Goal: Task Accomplishment & Management: Use online tool/utility

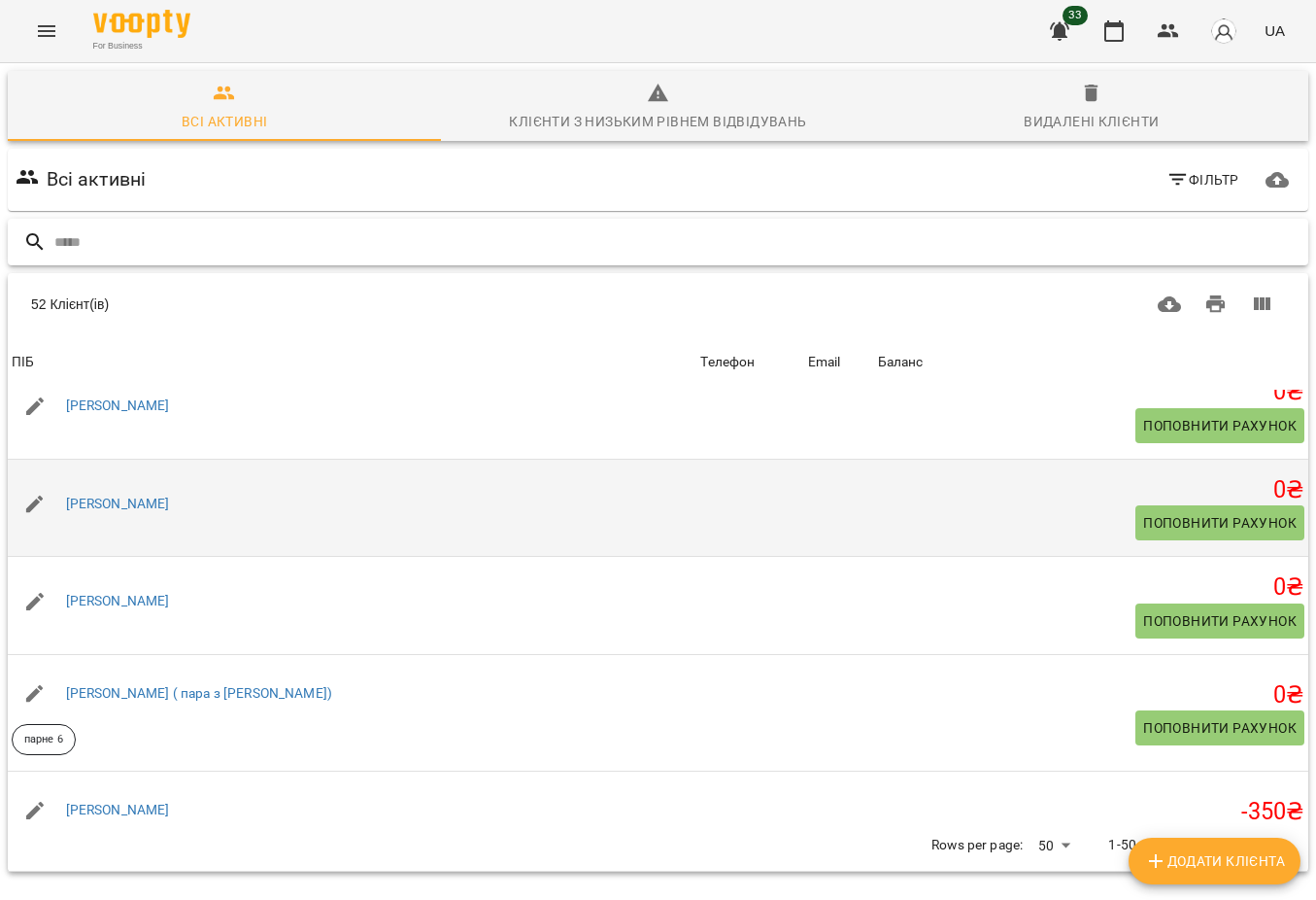
scroll to position [1116, 0]
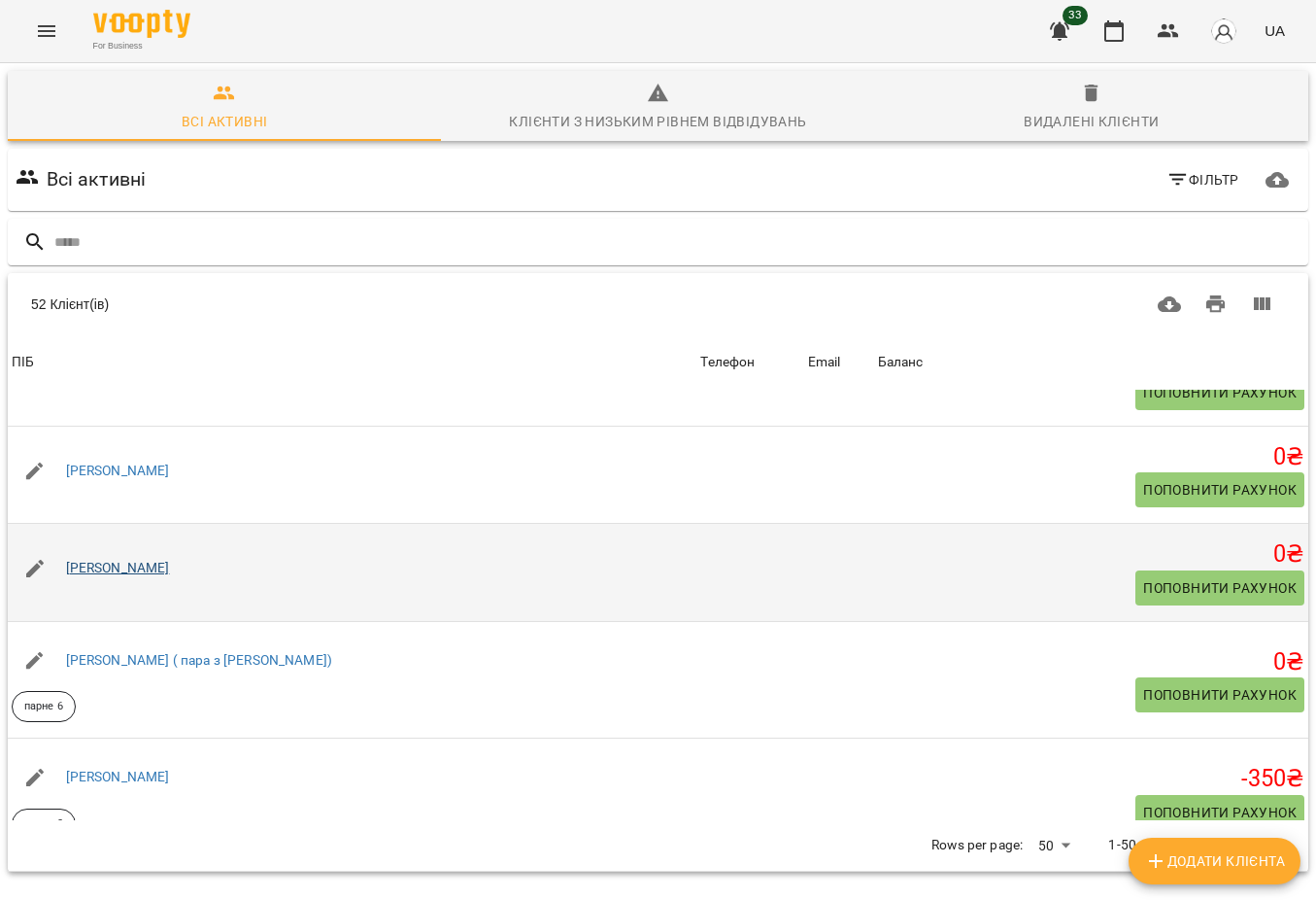
click at [170, 573] on link "[PERSON_NAME]" at bounding box center [118, 568] width 104 height 16
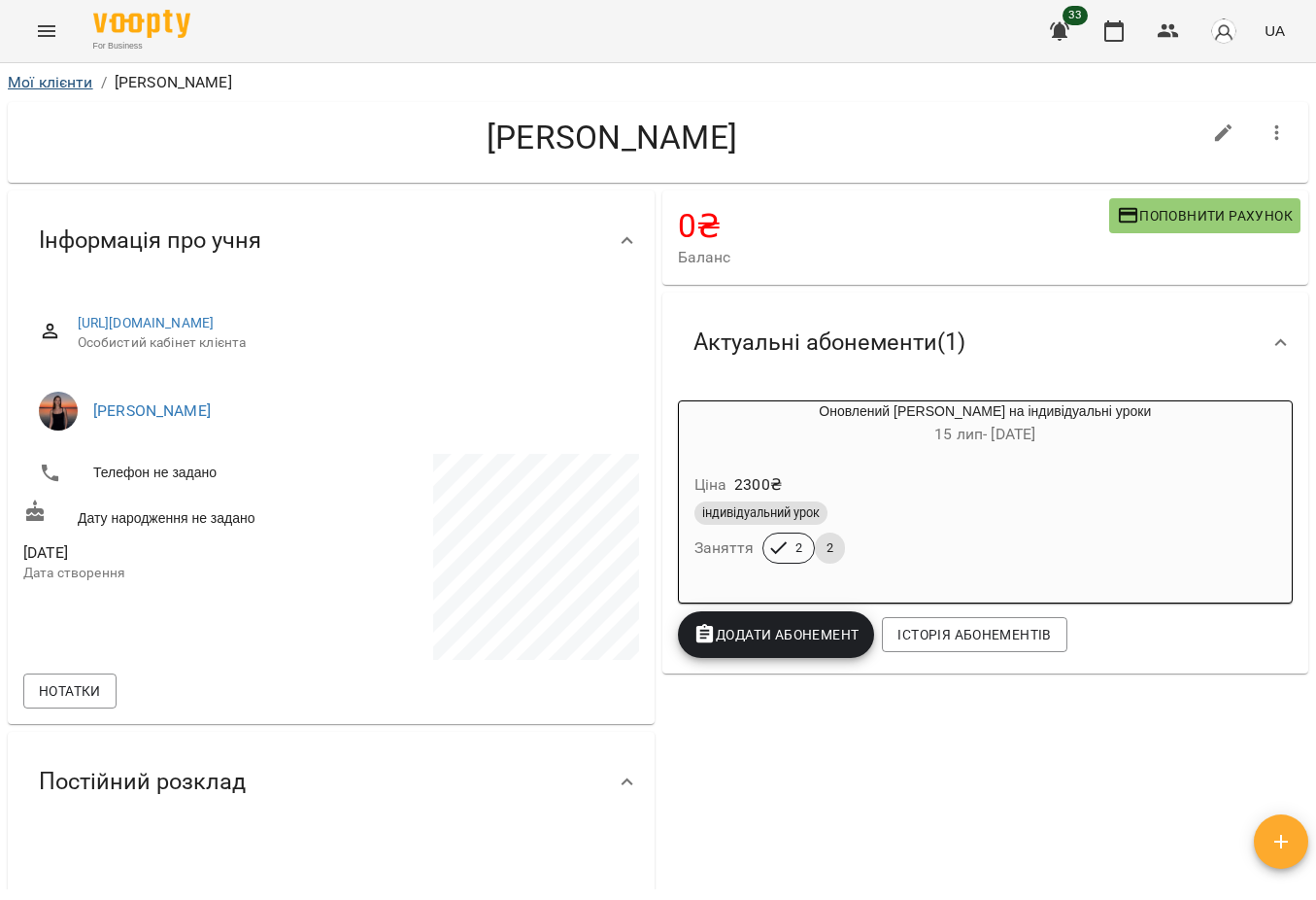
click at [62, 78] on link "Мої клієнти" at bounding box center [50, 82] width 86 height 19
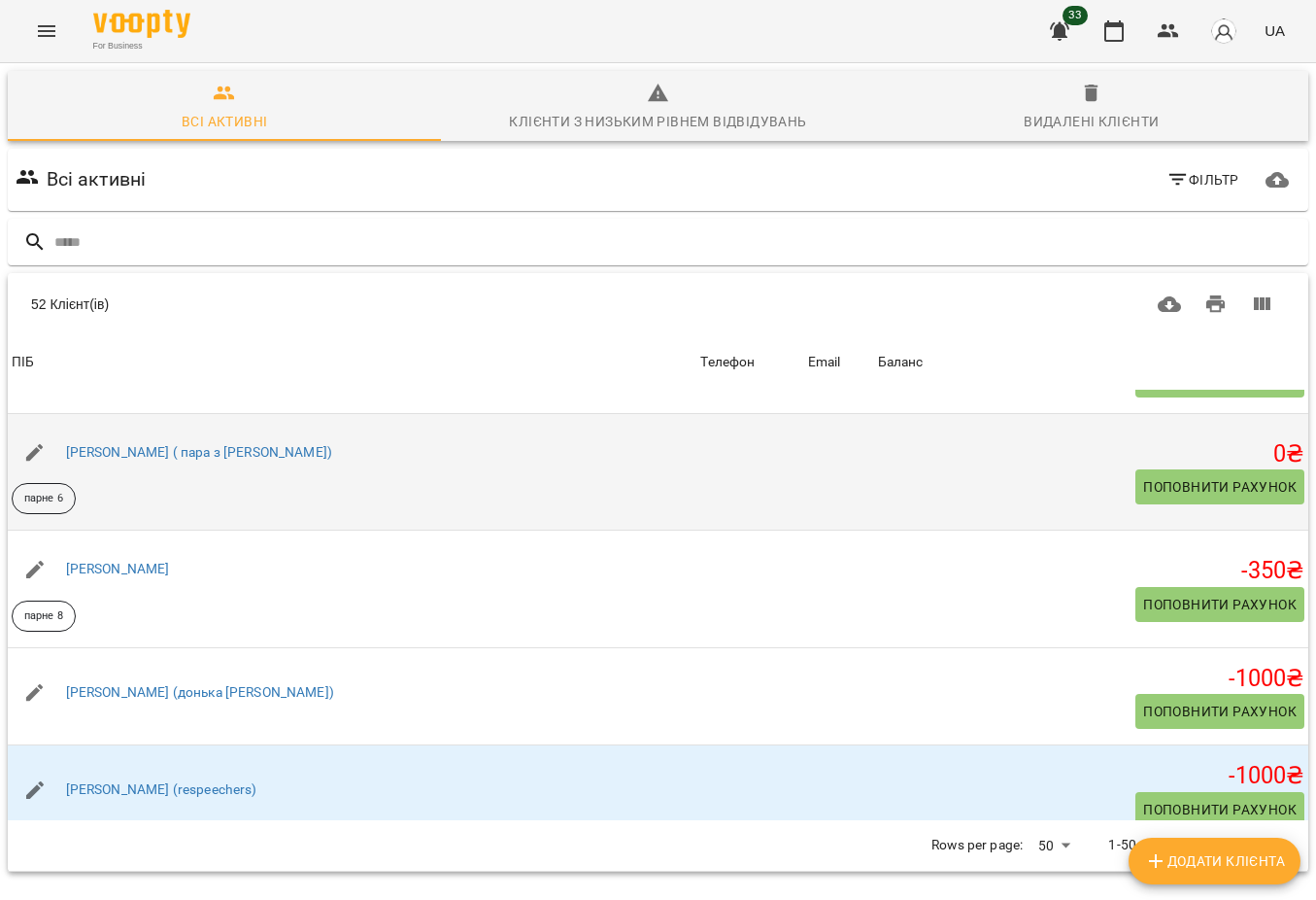
scroll to position [1328, 0]
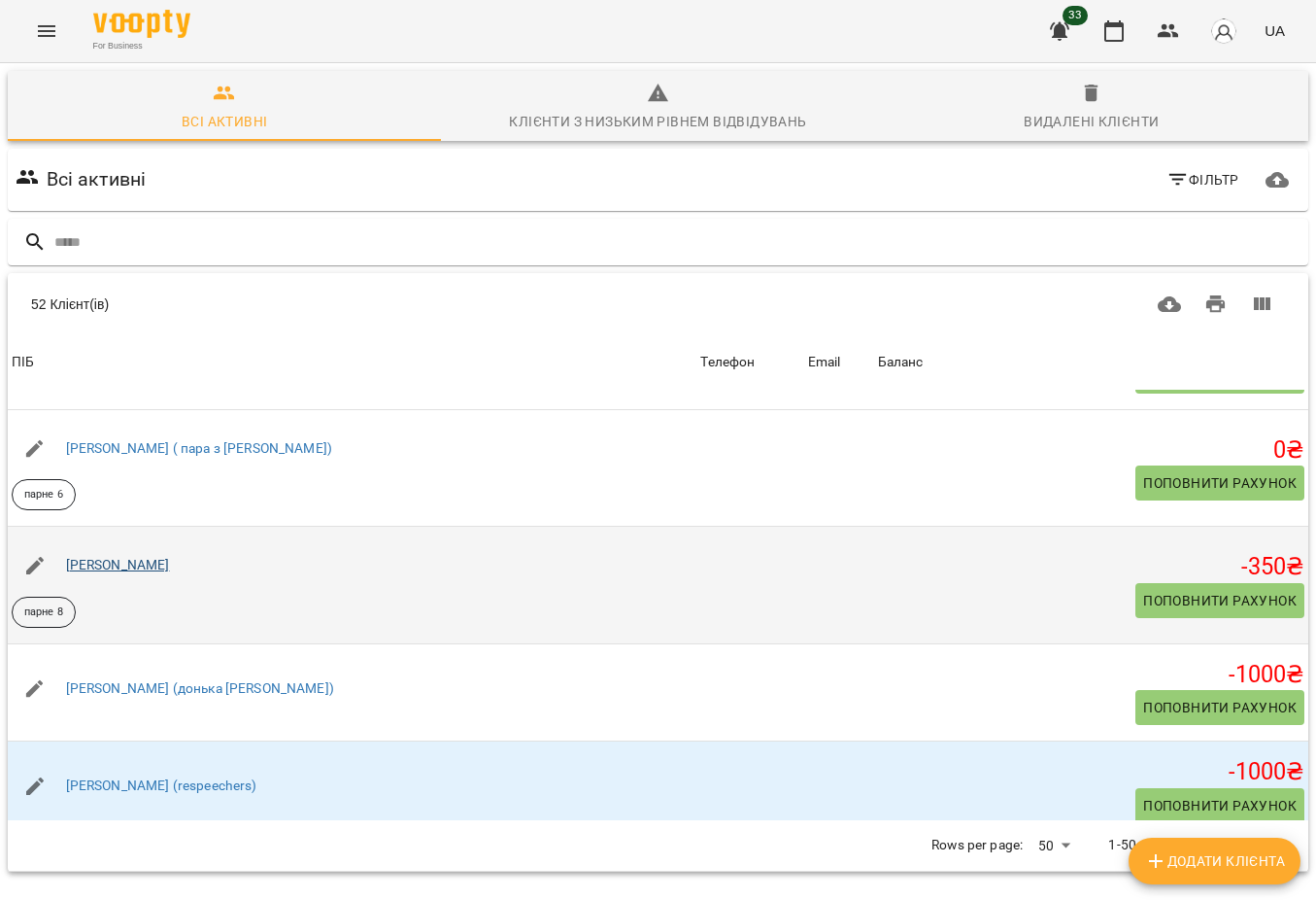
click at [80, 569] on link "[PERSON_NAME]" at bounding box center [118, 565] width 104 height 16
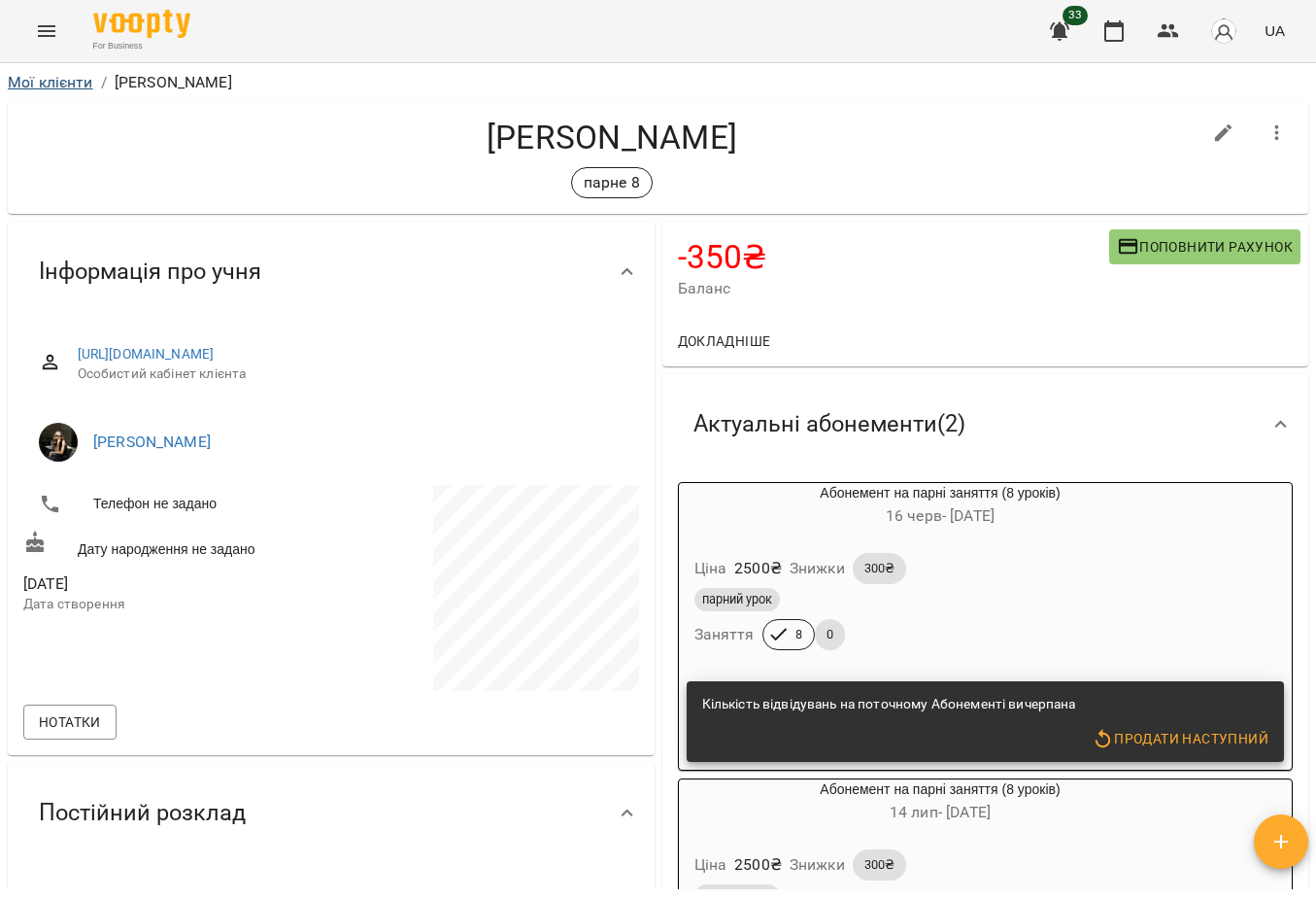
click at [69, 77] on link "Мої клієнти" at bounding box center [50, 82] width 86 height 19
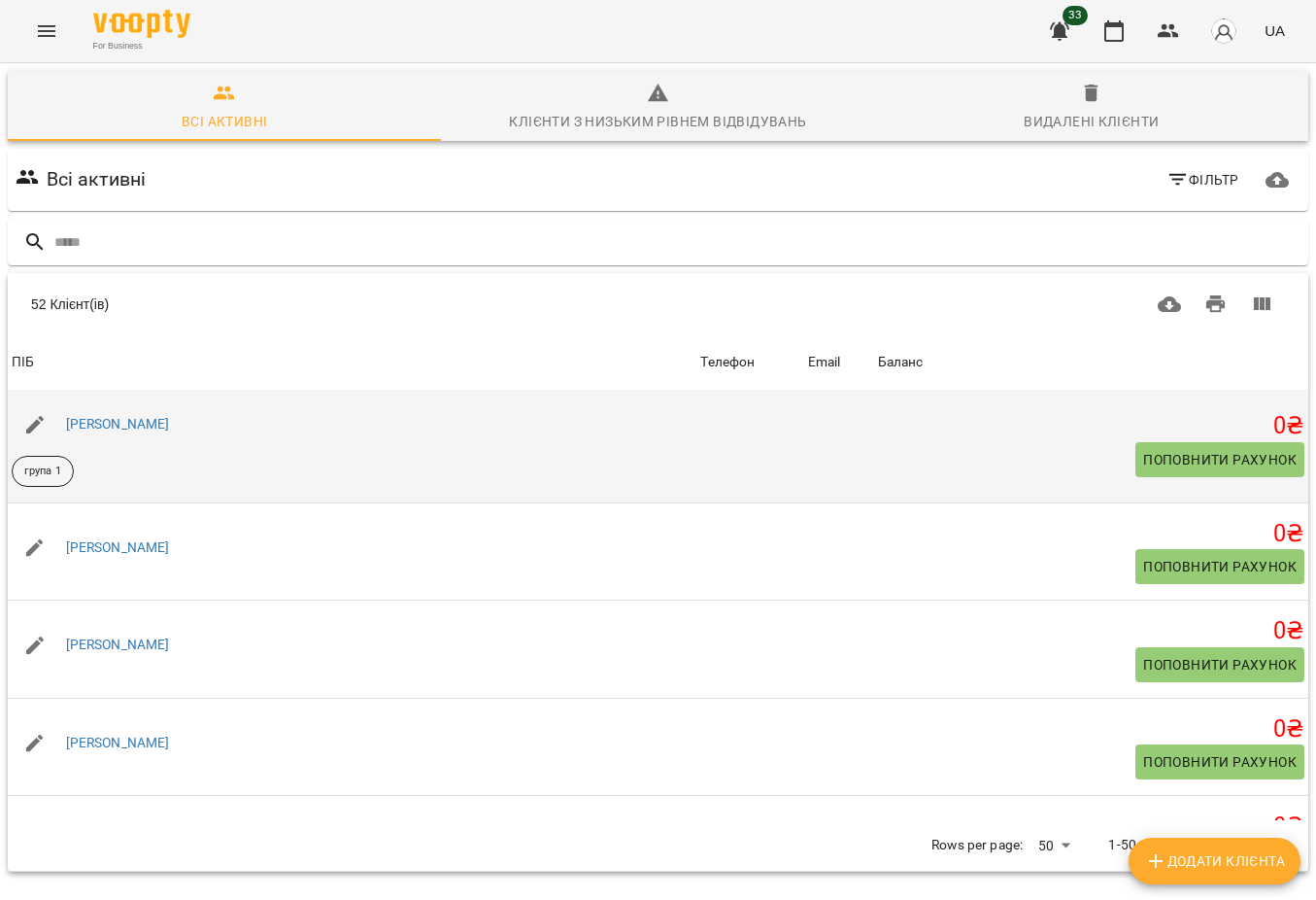
scroll to position [1887, 0]
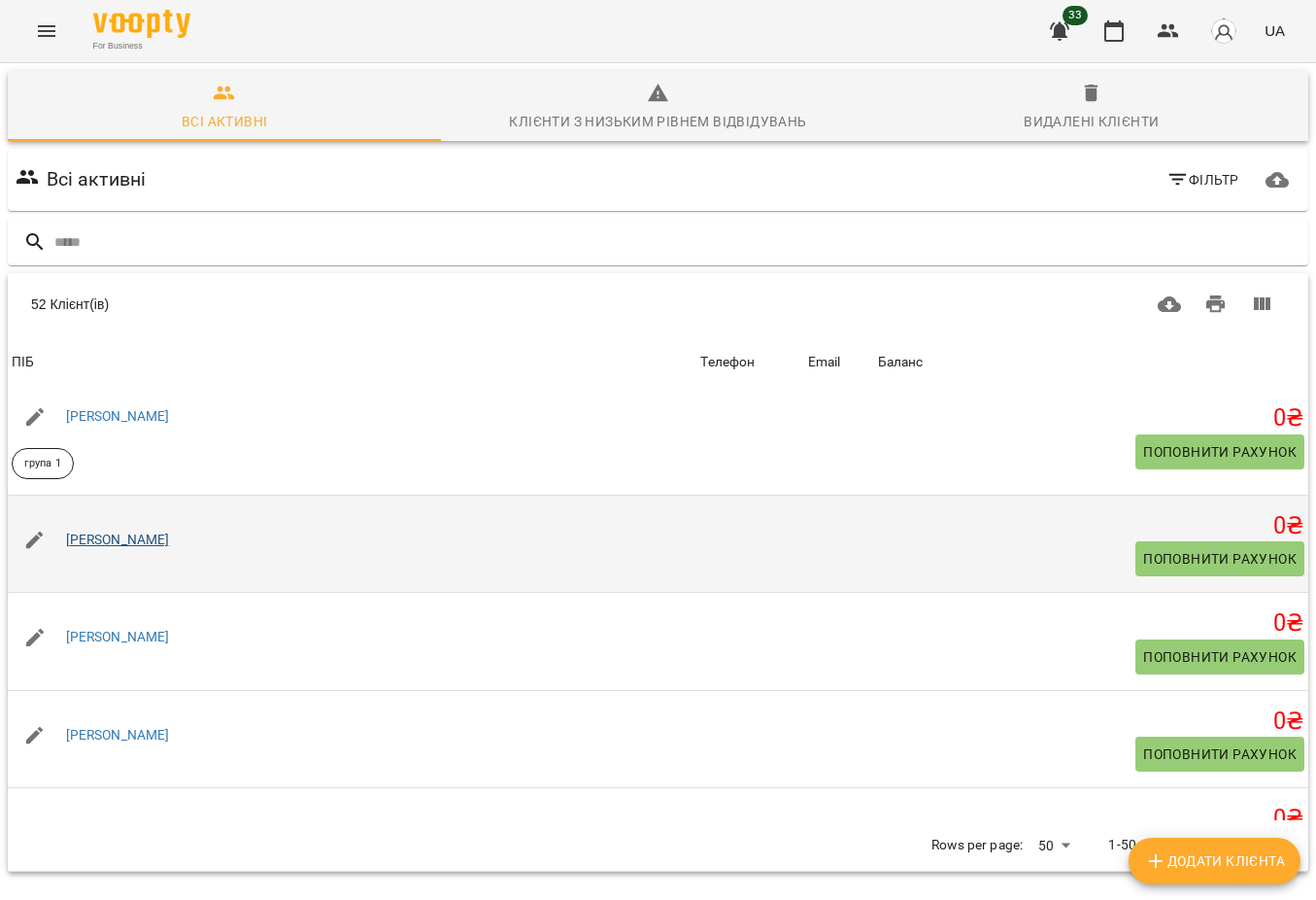
click at [136, 542] on link "[PERSON_NAME]" at bounding box center [118, 539] width 104 height 16
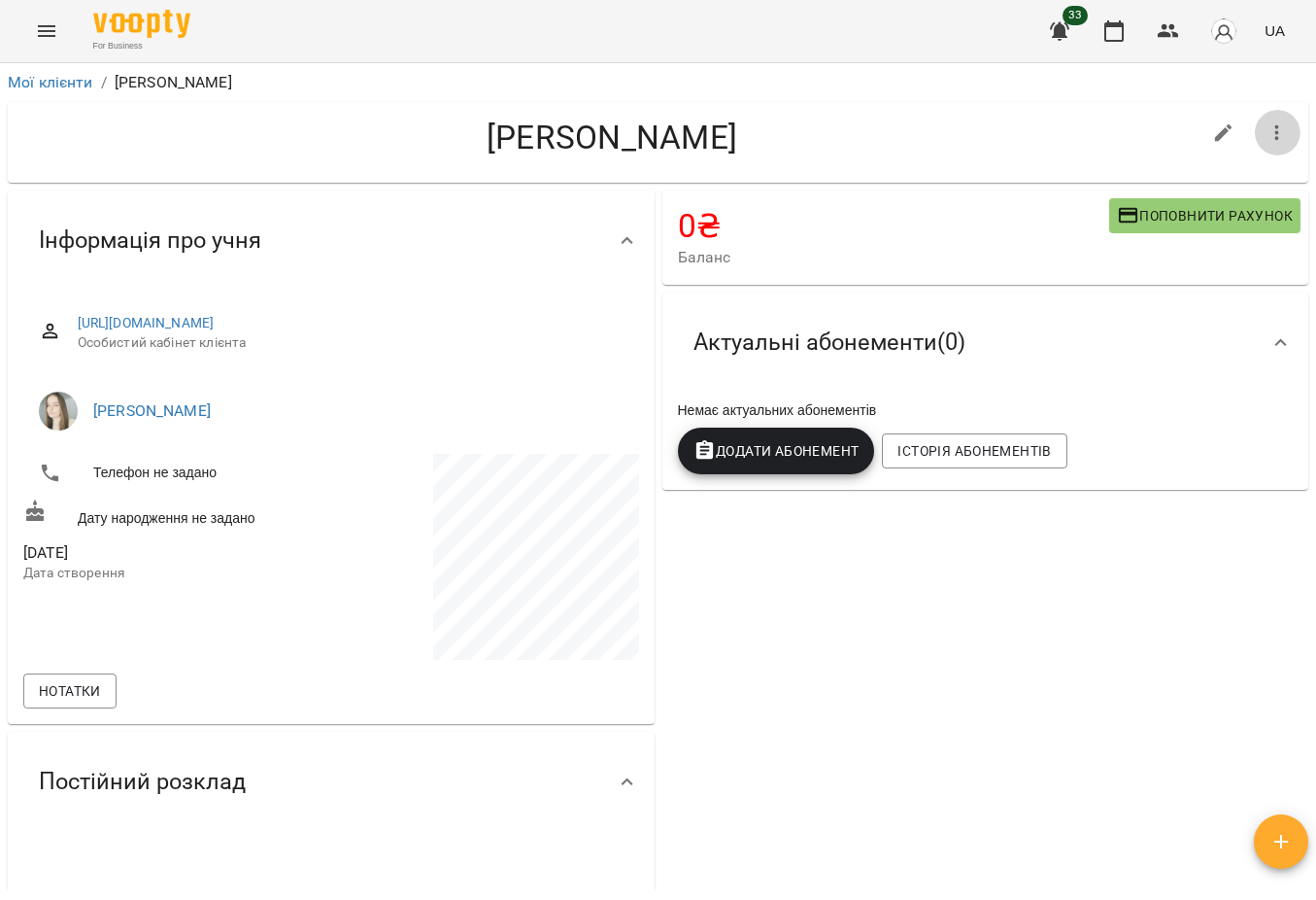
click at [1275, 133] on icon "button" at bounding box center [1278, 133] width 24 height 24
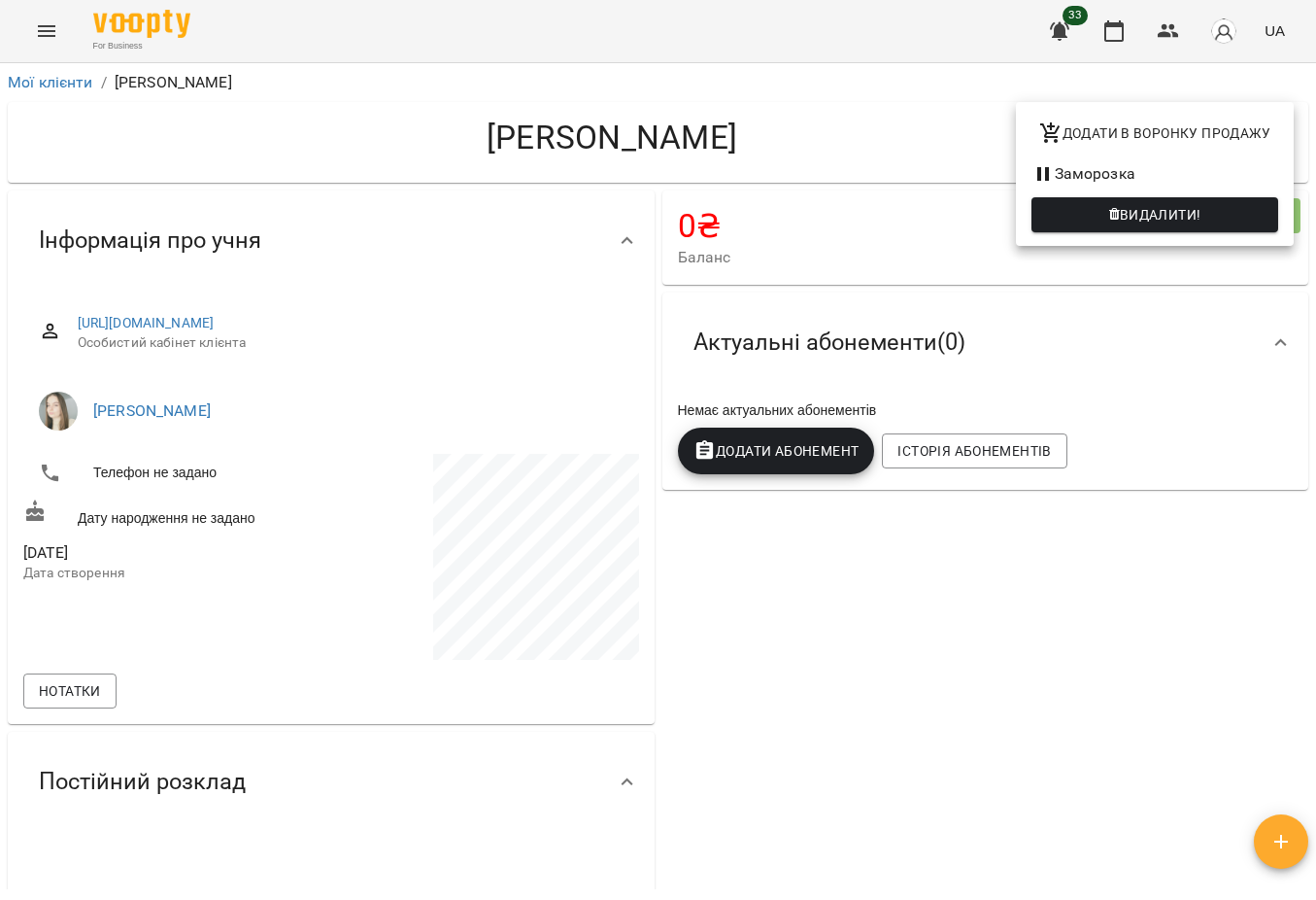
click at [1202, 208] on span "Видалити!" at bounding box center [1161, 214] width 82 height 24
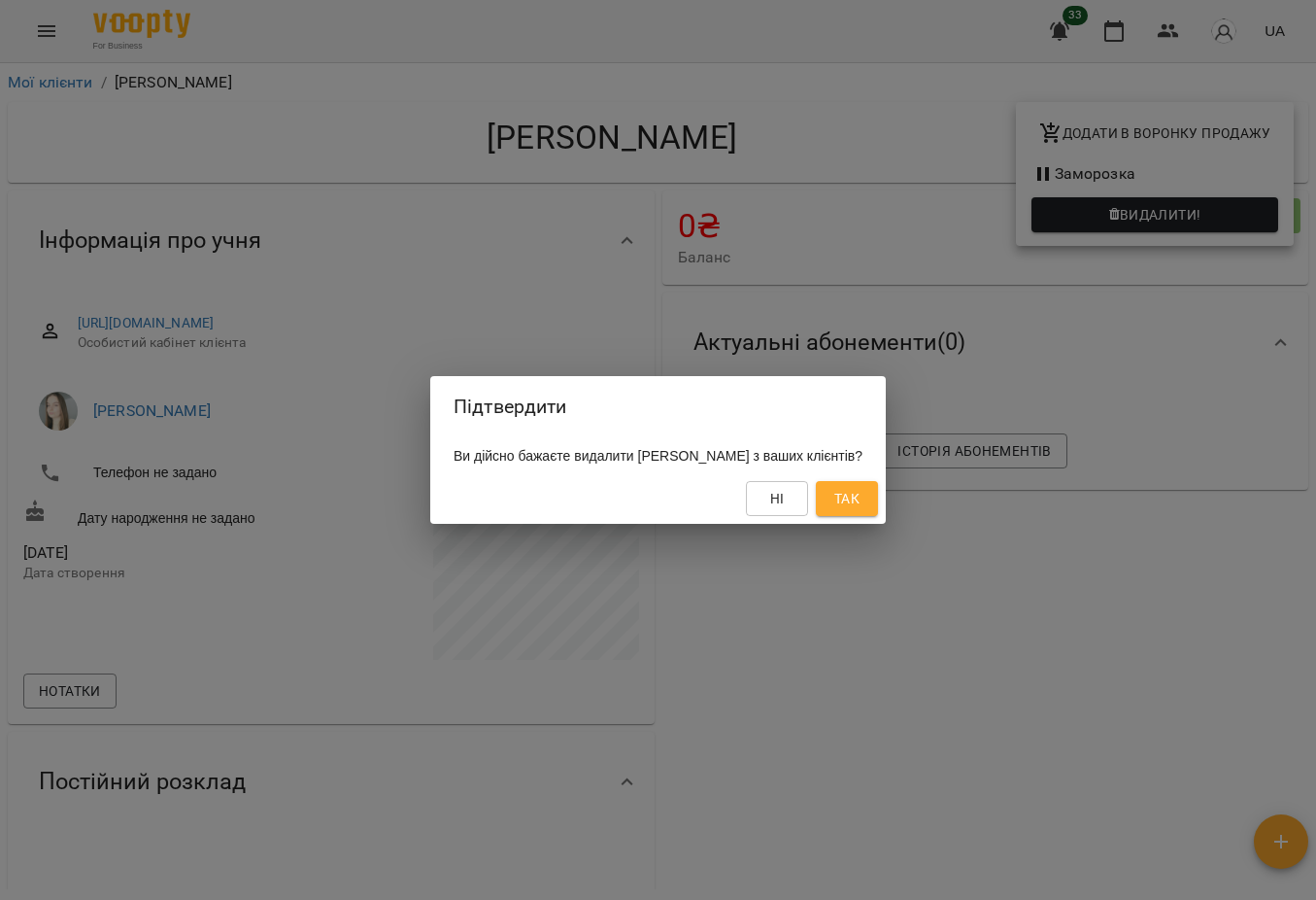
click at [860, 497] on span "Так" at bounding box center [847, 499] width 26 height 24
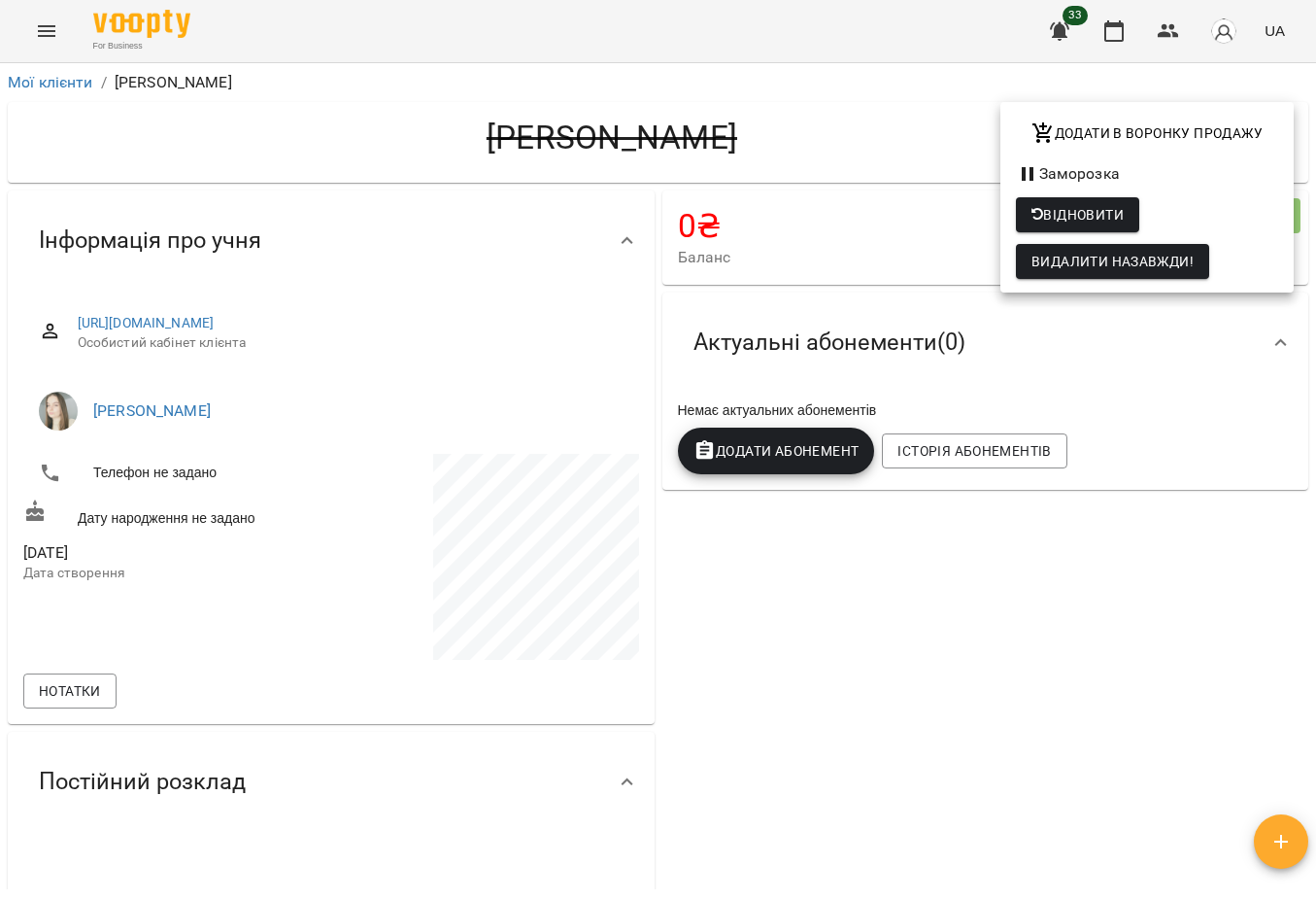
click at [60, 75] on div at bounding box center [658, 450] width 1316 height 900
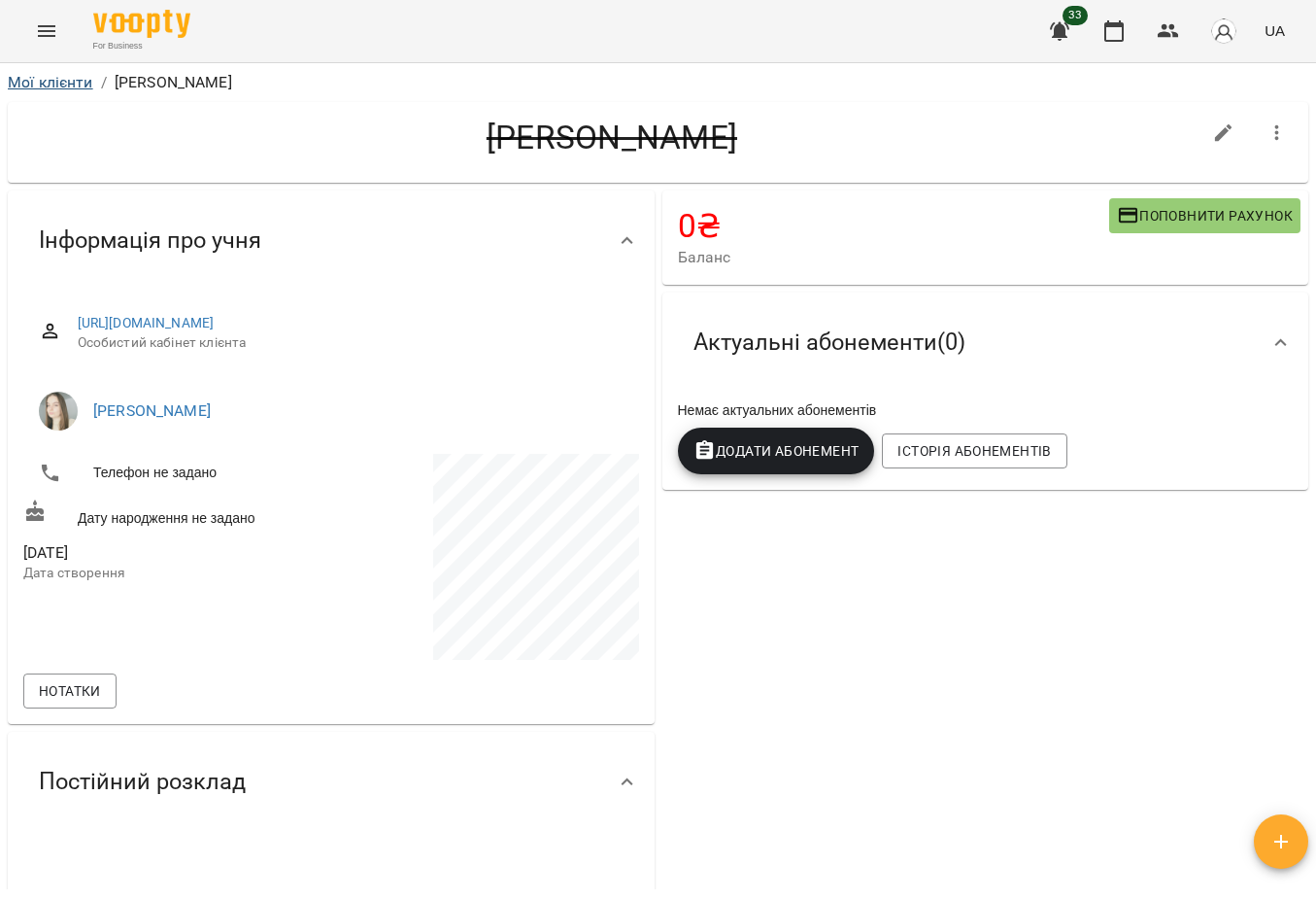
click at [59, 84] on link "Мої клієнти" at bounding box center [50, 82] width 86 height 19
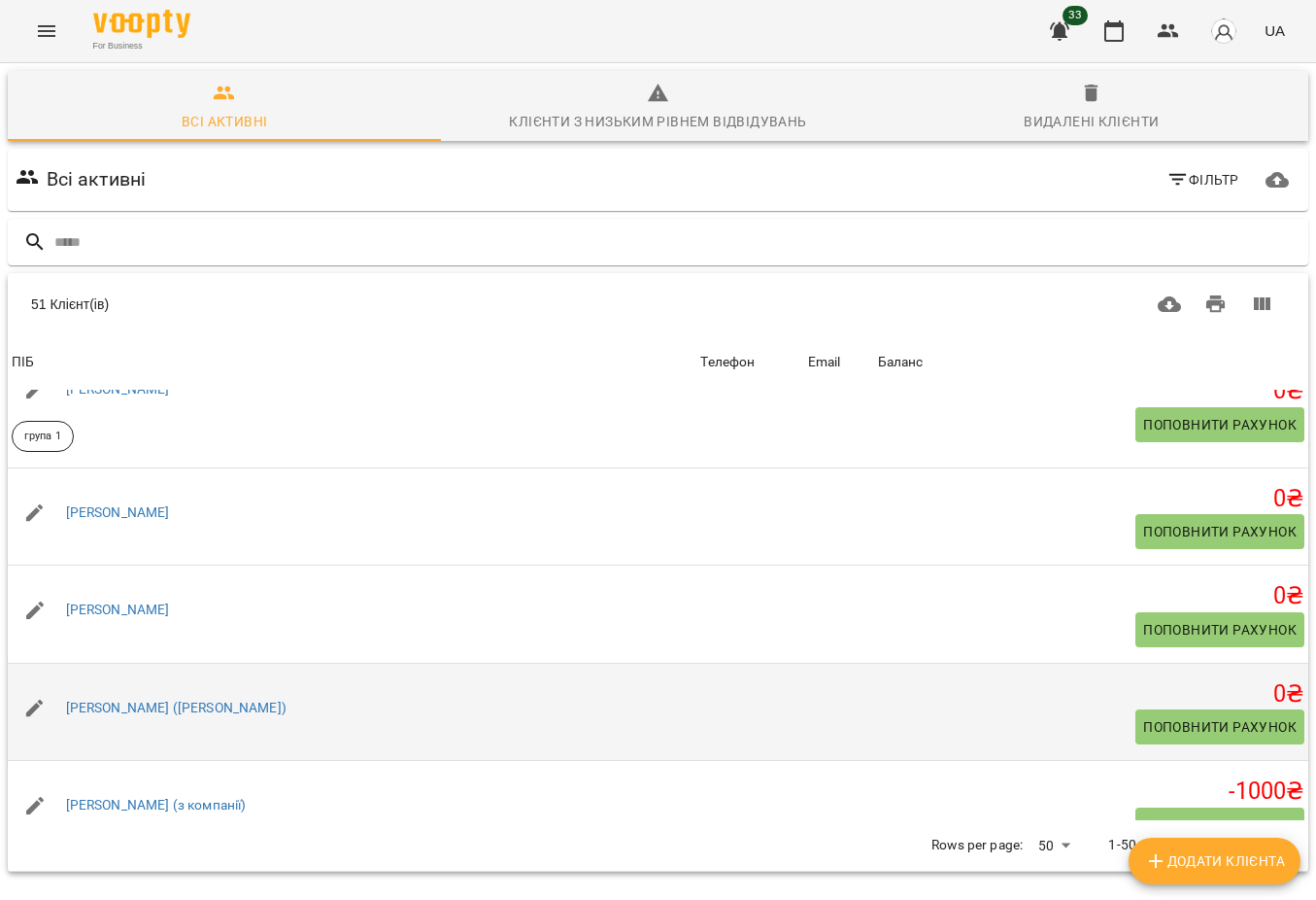
scroll to position [1900, 0]
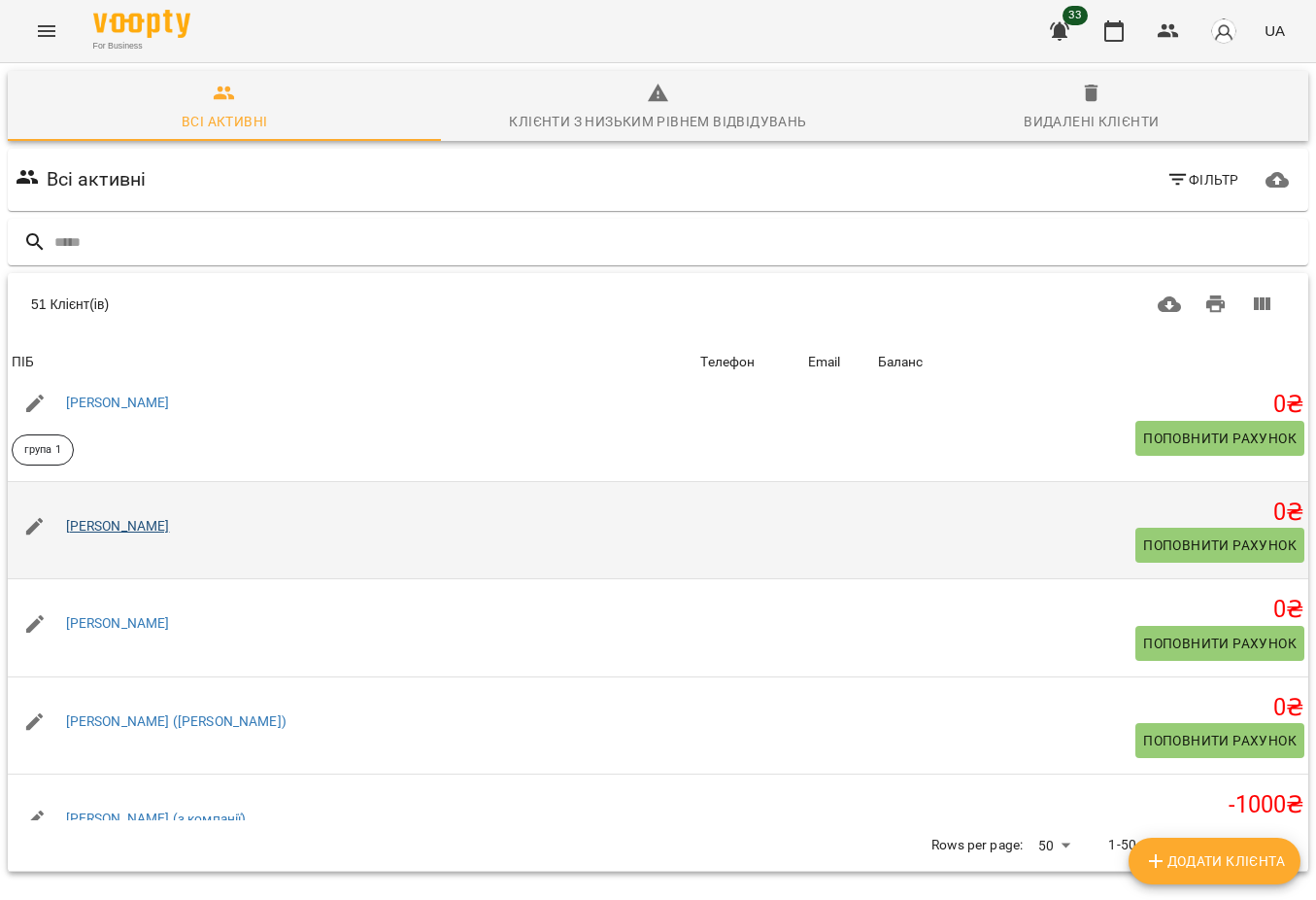
click at [142, 532] on link "[PERSON_NAME]" at bounding box center [118, 525] width 104 height 16
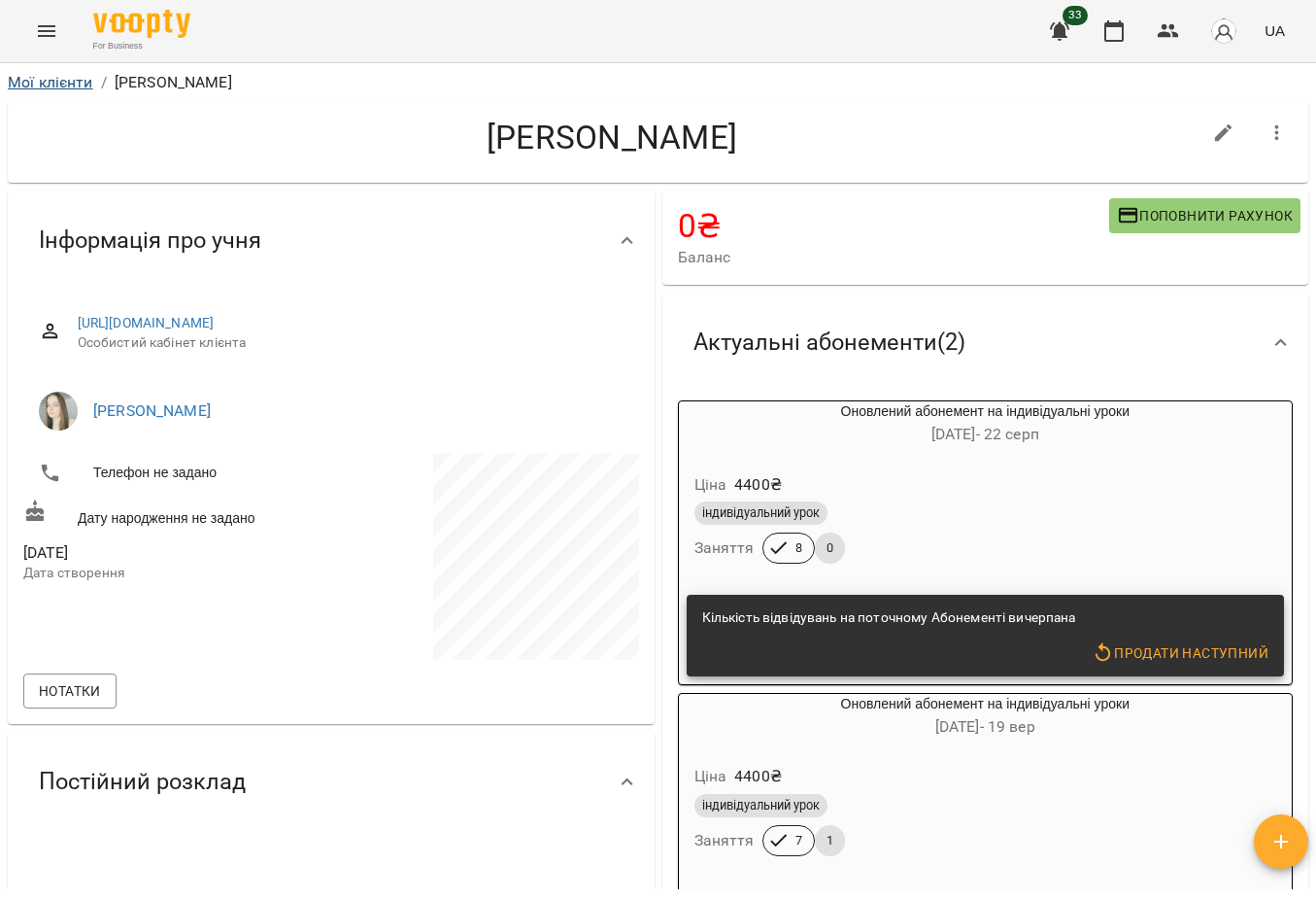
click at [56, 83] on link "Мої клієнти" at bounding box center [50, 82] width 86 height 19
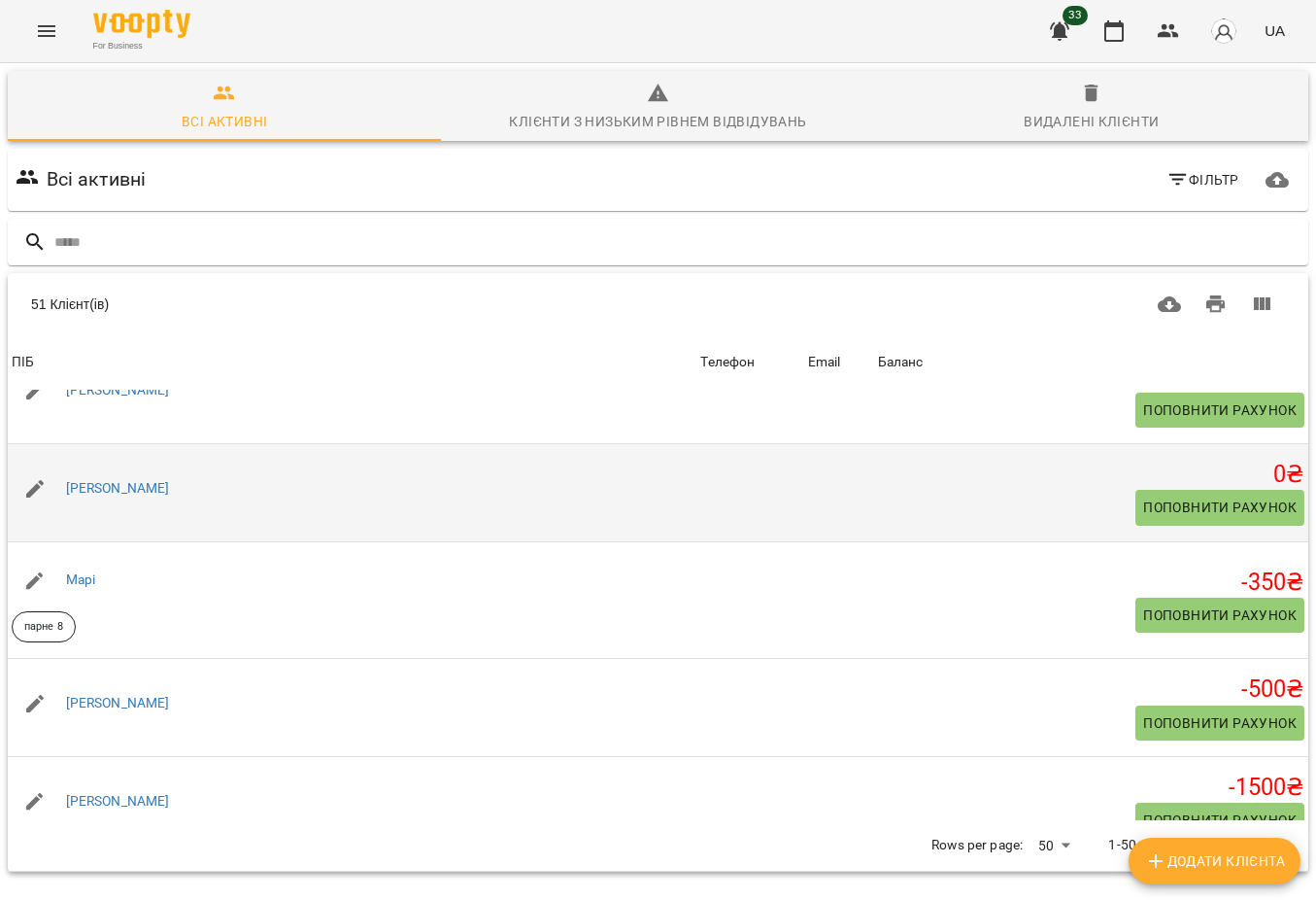
scroll to position [2768, 0]
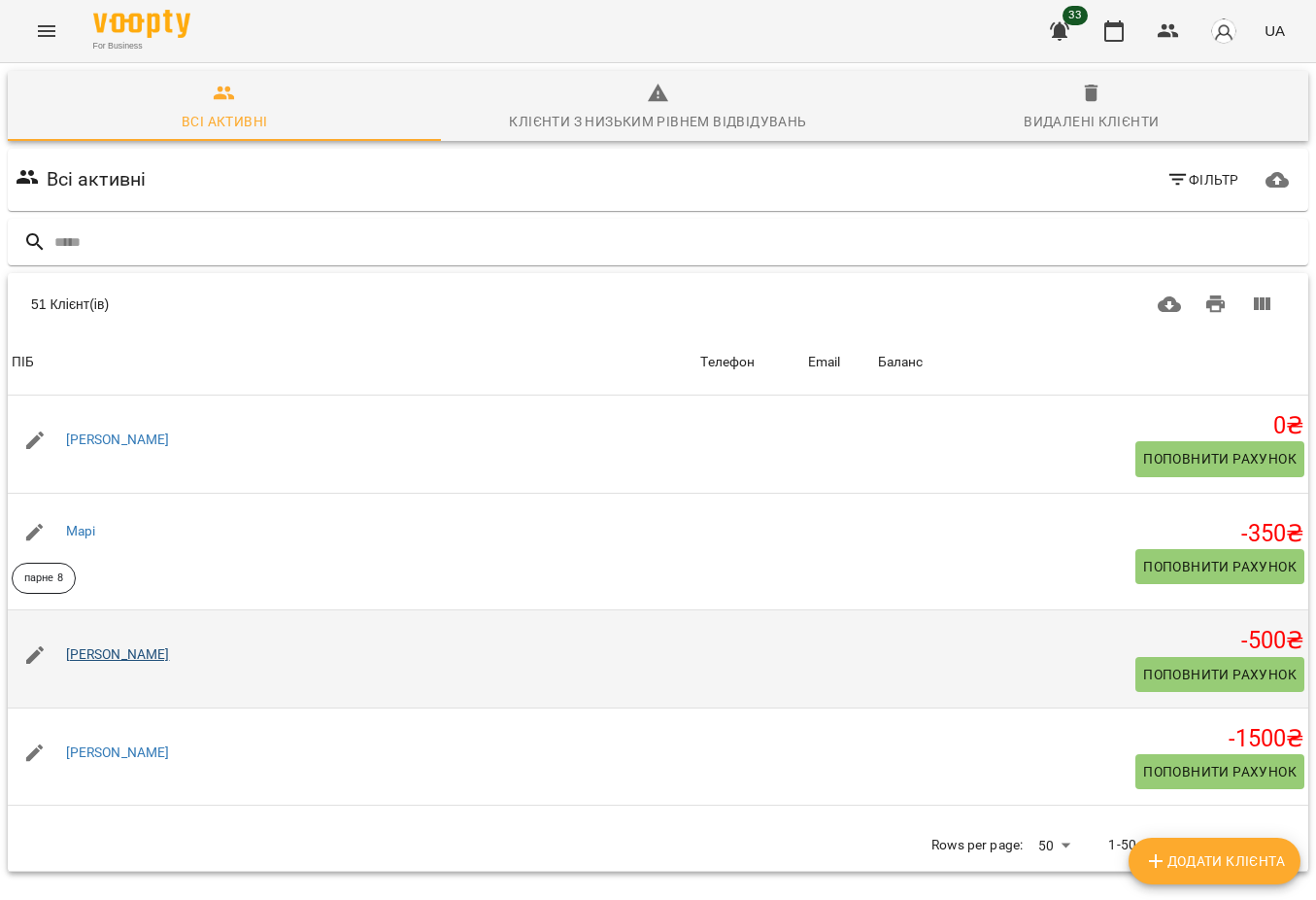
click at [92, 662] on link "[PERSON_NAME]" at bounding box center [118, 654] width 104 height 16
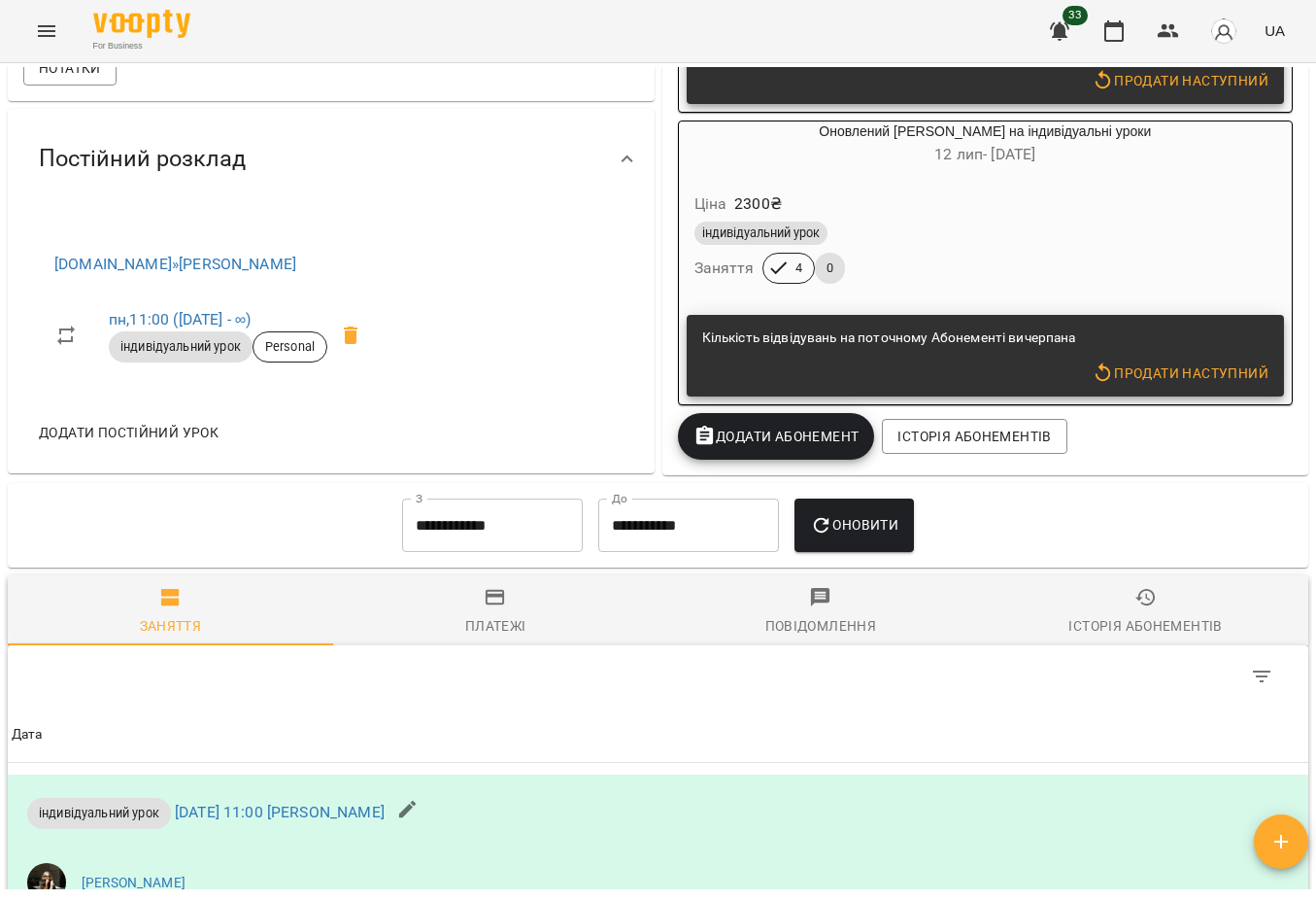
scroll to position [658, 0]
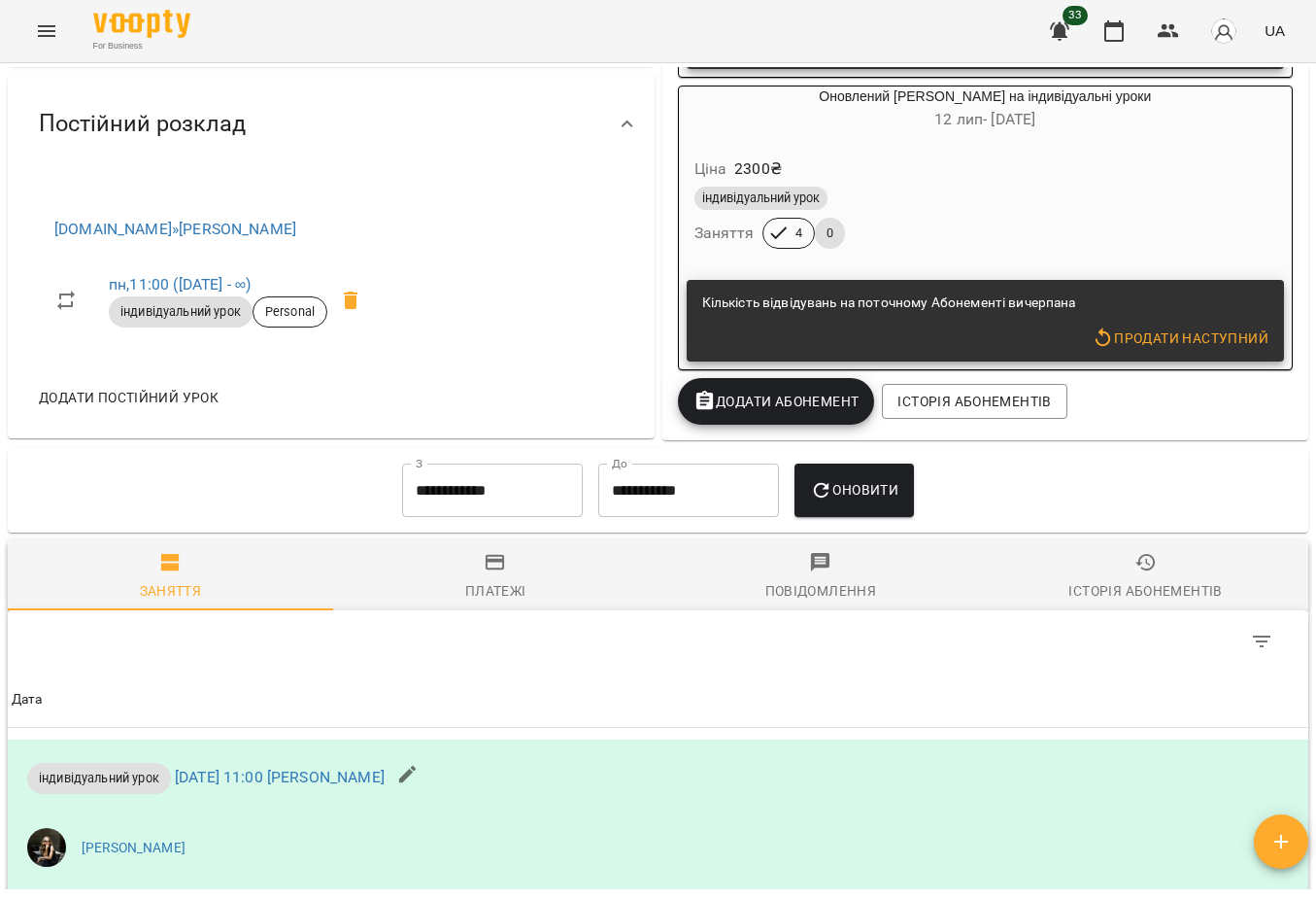
click at [503, 517] on input "**********" at bounding box center [493, 490] width 181 height 54
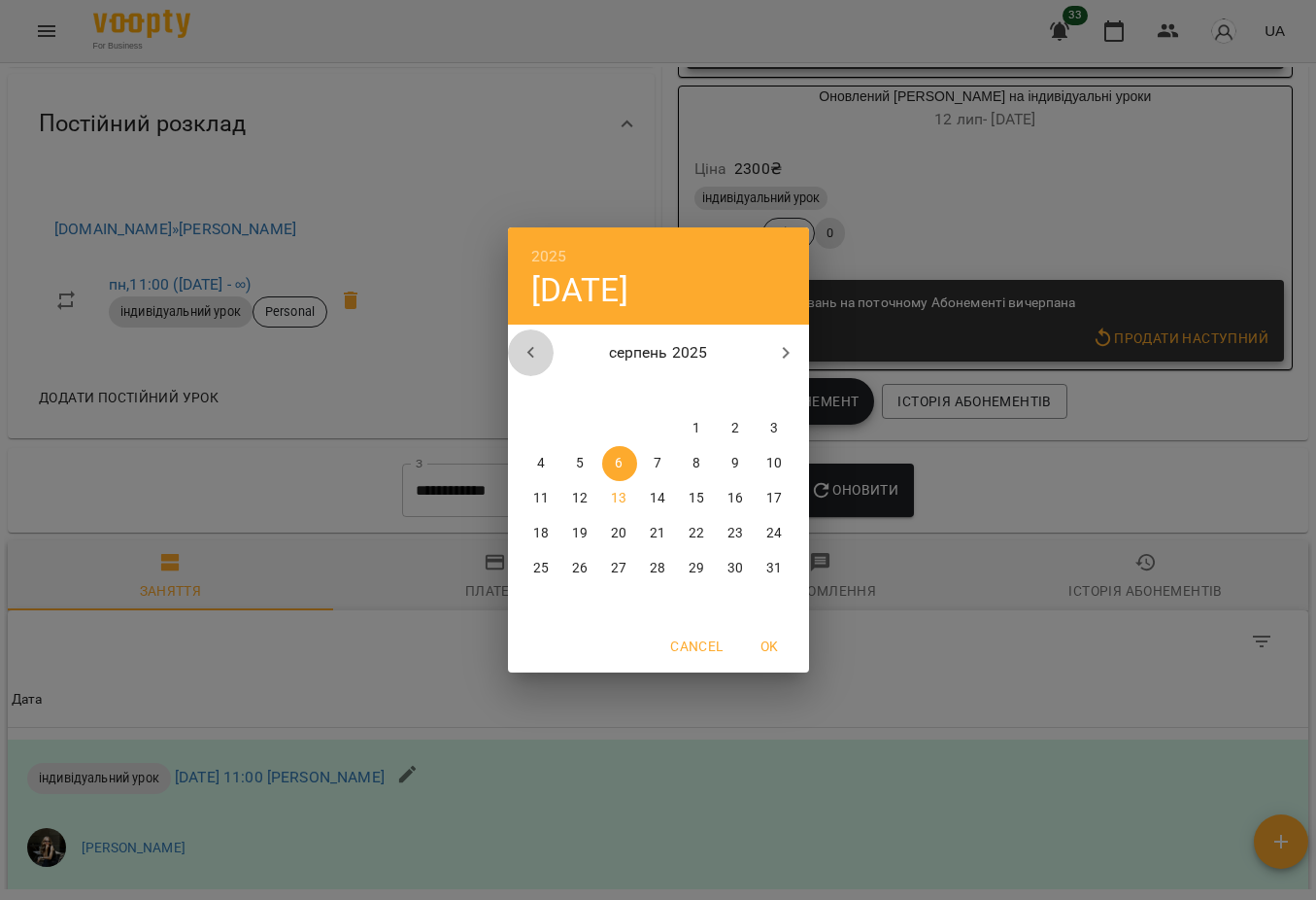
click at [520, 357] on icon "button" at bounding box center [531, 353] width 24 height 24
click at [538, 347] on icon "button" at bounding box center [531, 353] width 24 height 24
click at [621, 490] on p "11" at bounding box center [619, 499] width 16 height 20
type input "**********"
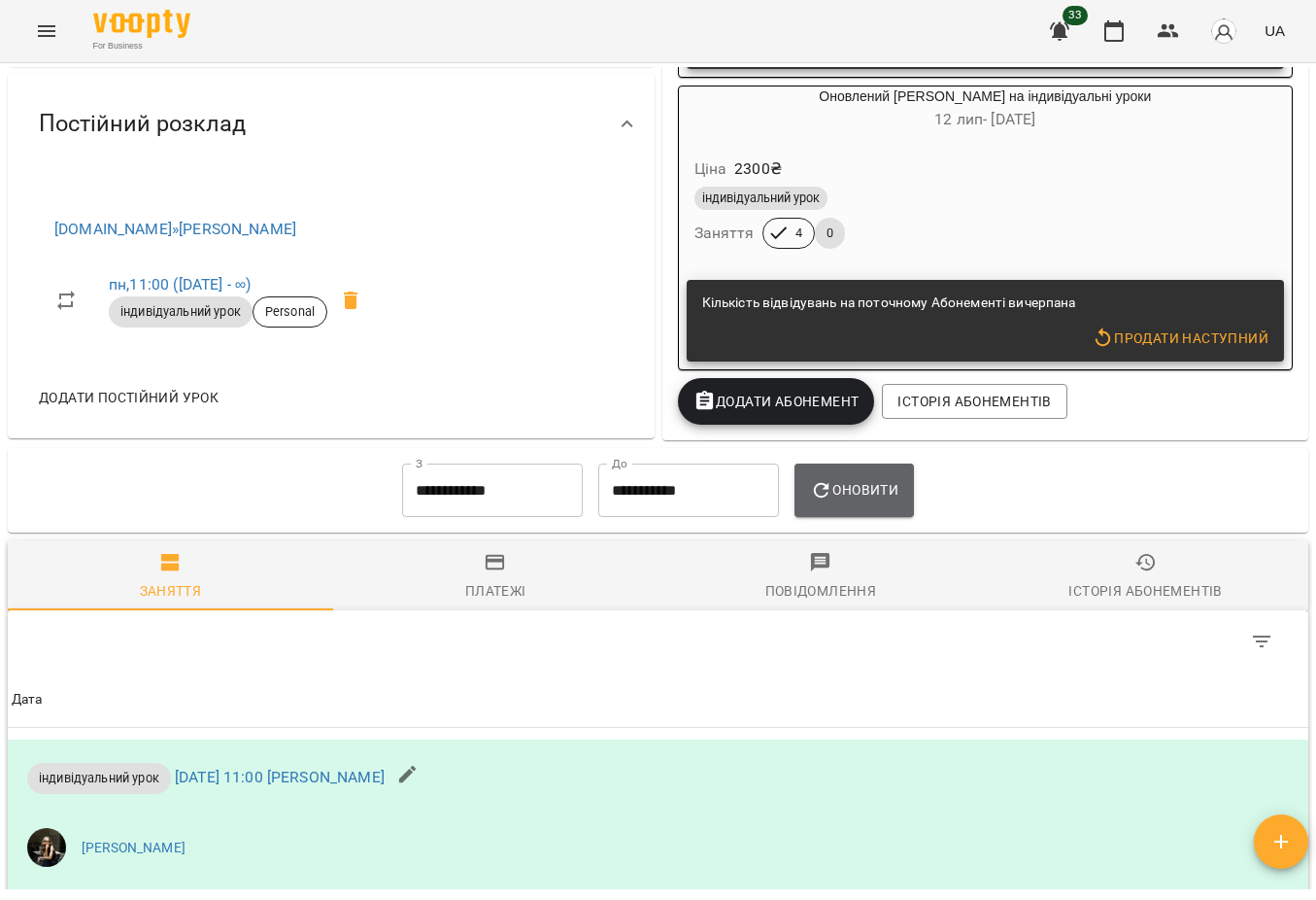
click at [899, 502] on span "Оновити" at bounding box center [855, 490] width 89 height 24
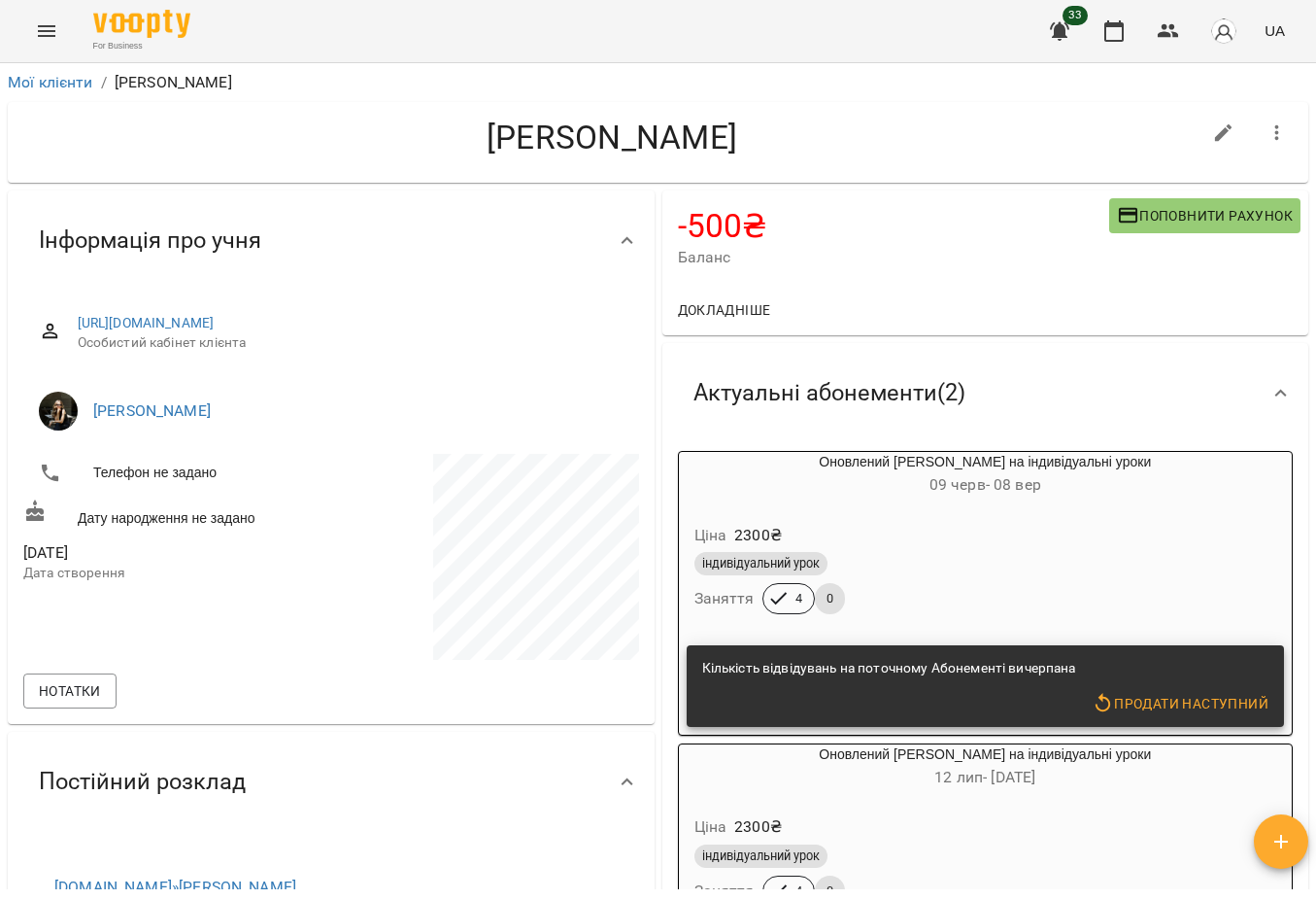
scroll to position [0, 0]
click at [51, 86] on link "Мої клієнти" at bounding box center [50, 82] width 86 height 19
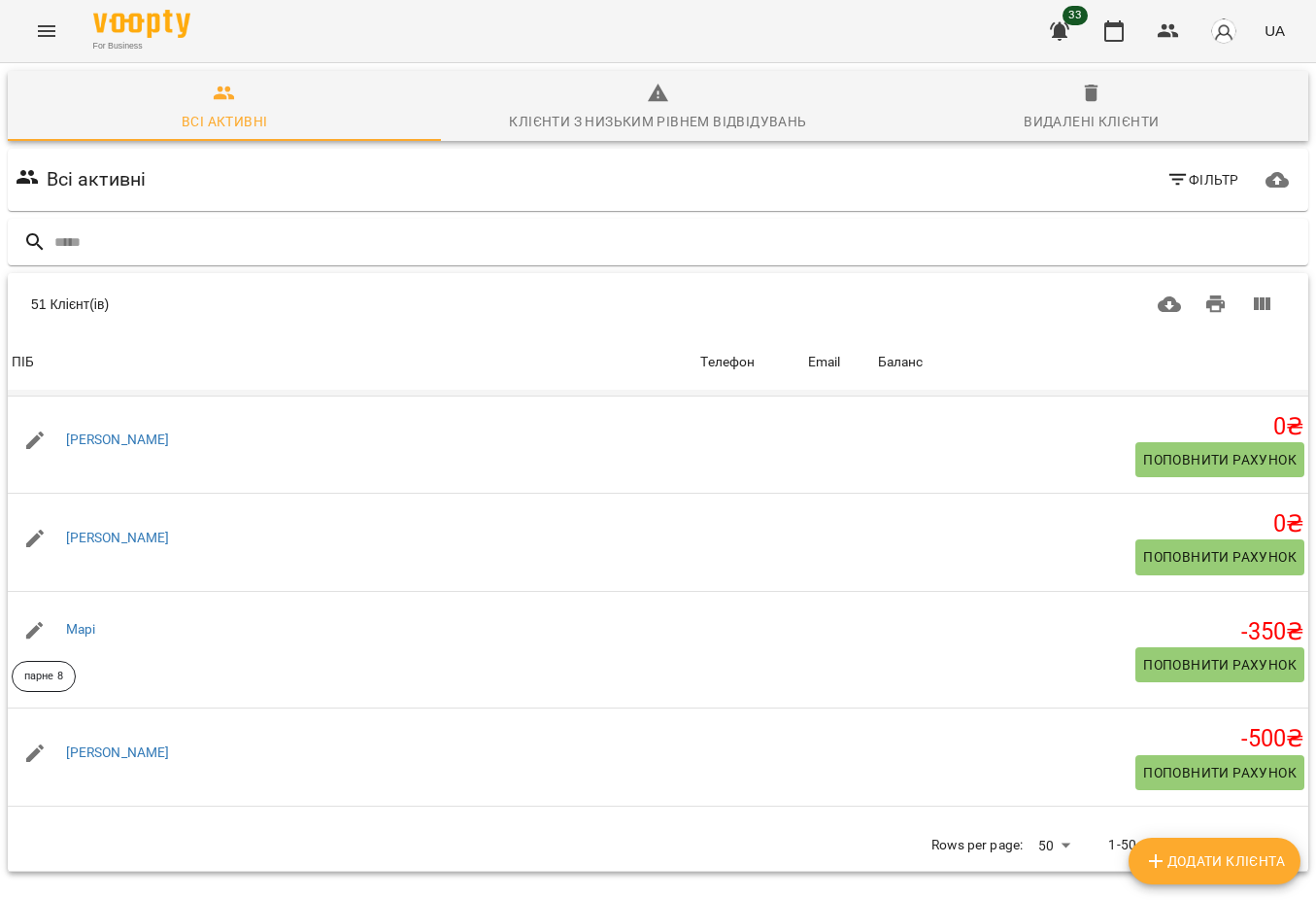
scroll to position [2679, 0]
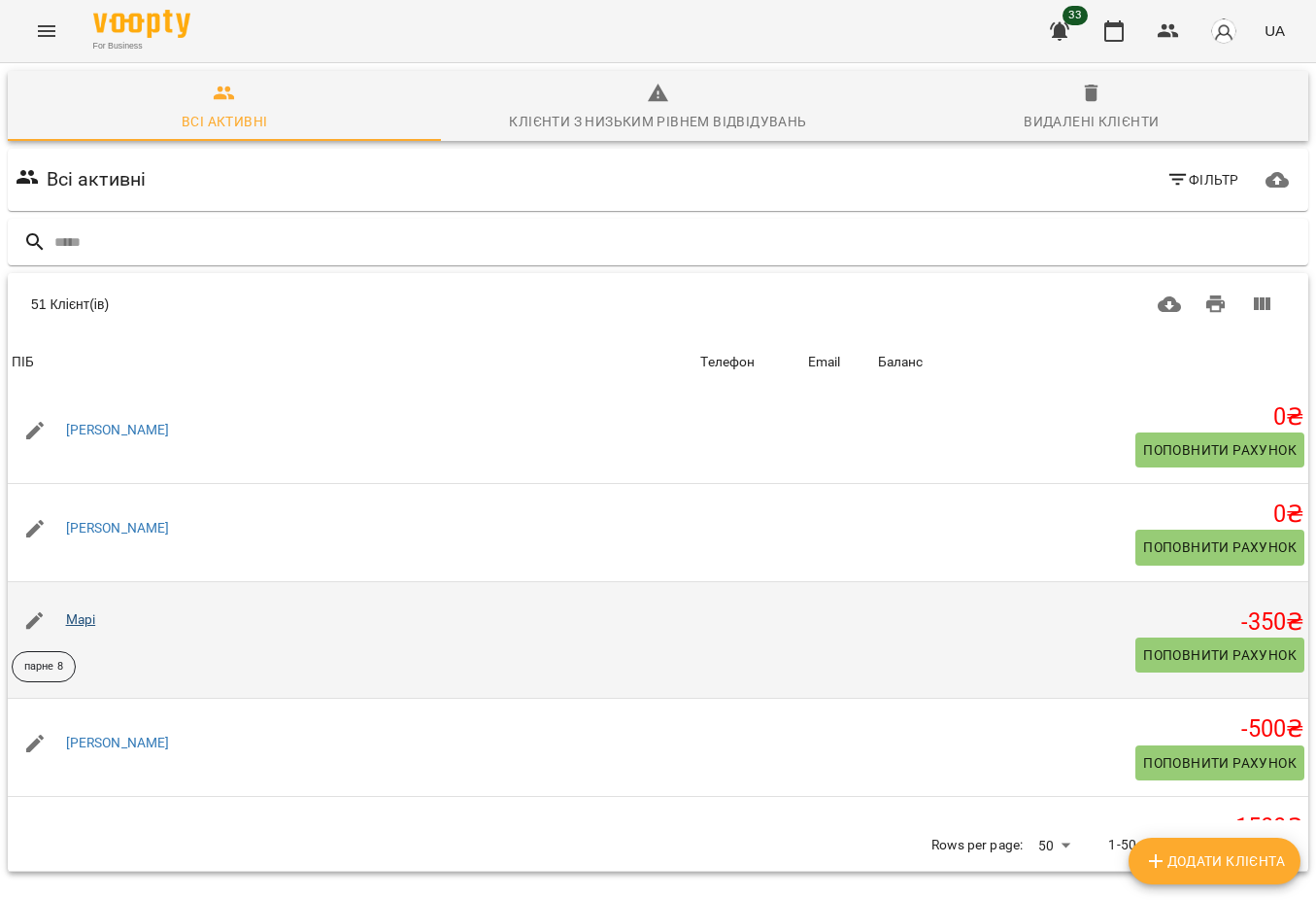
click at [83, 627] on link "Марі" at bounding box center [81, 619] width 30 height 16
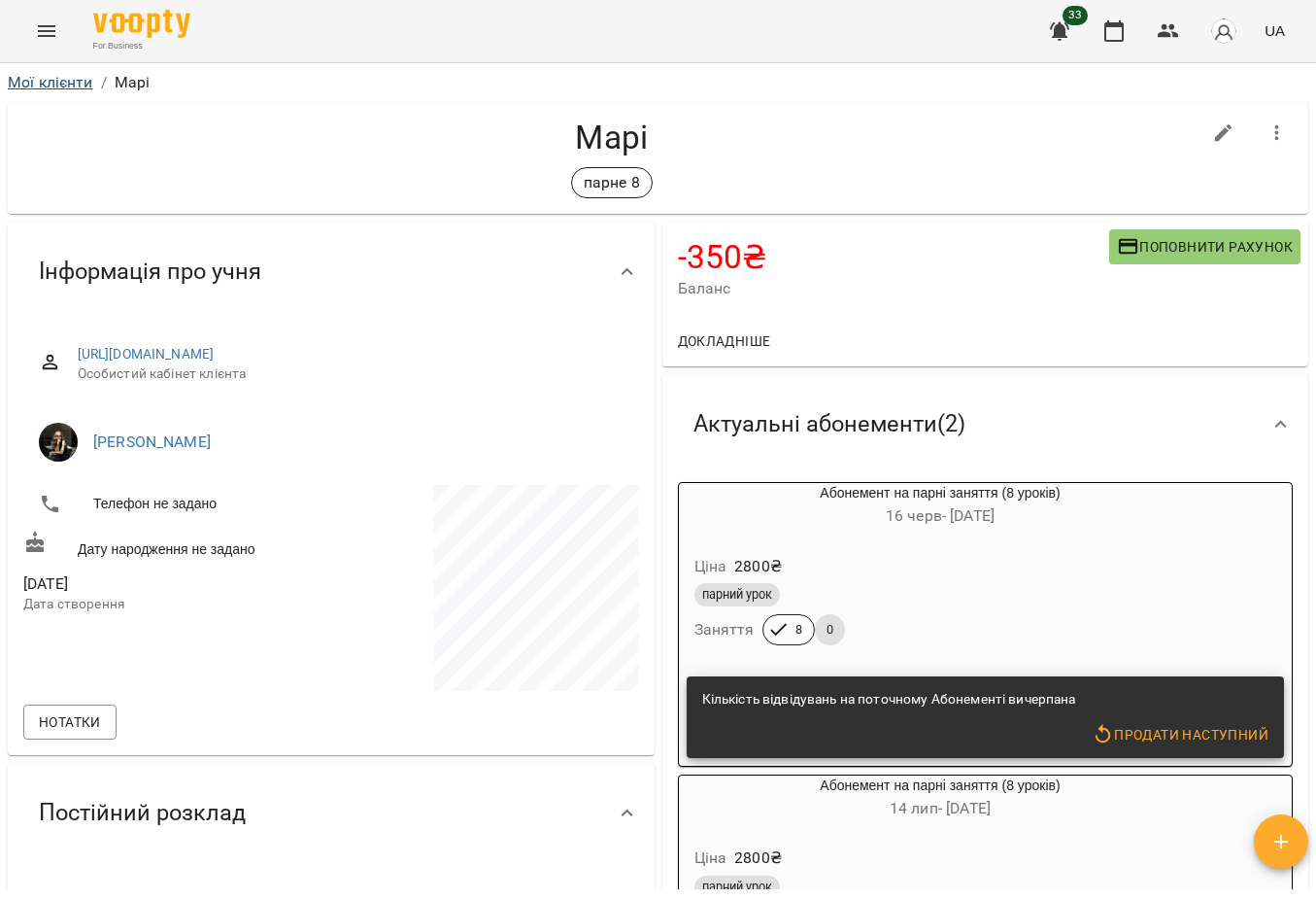
click at [60, 82] on link "Мої клієнти" at bounding box center [50, 82] width 86 height 19
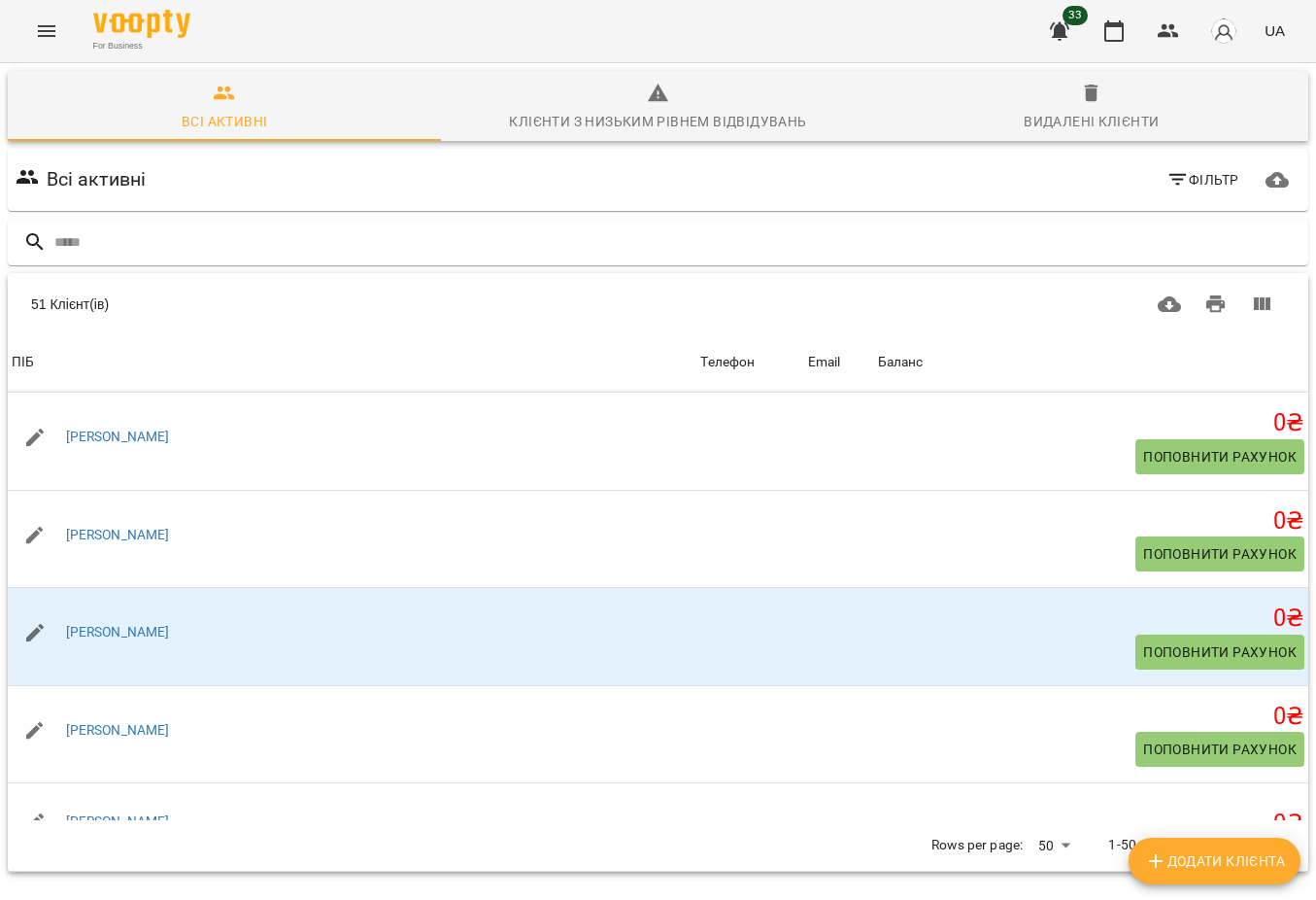
scroll to position [3378, 0]
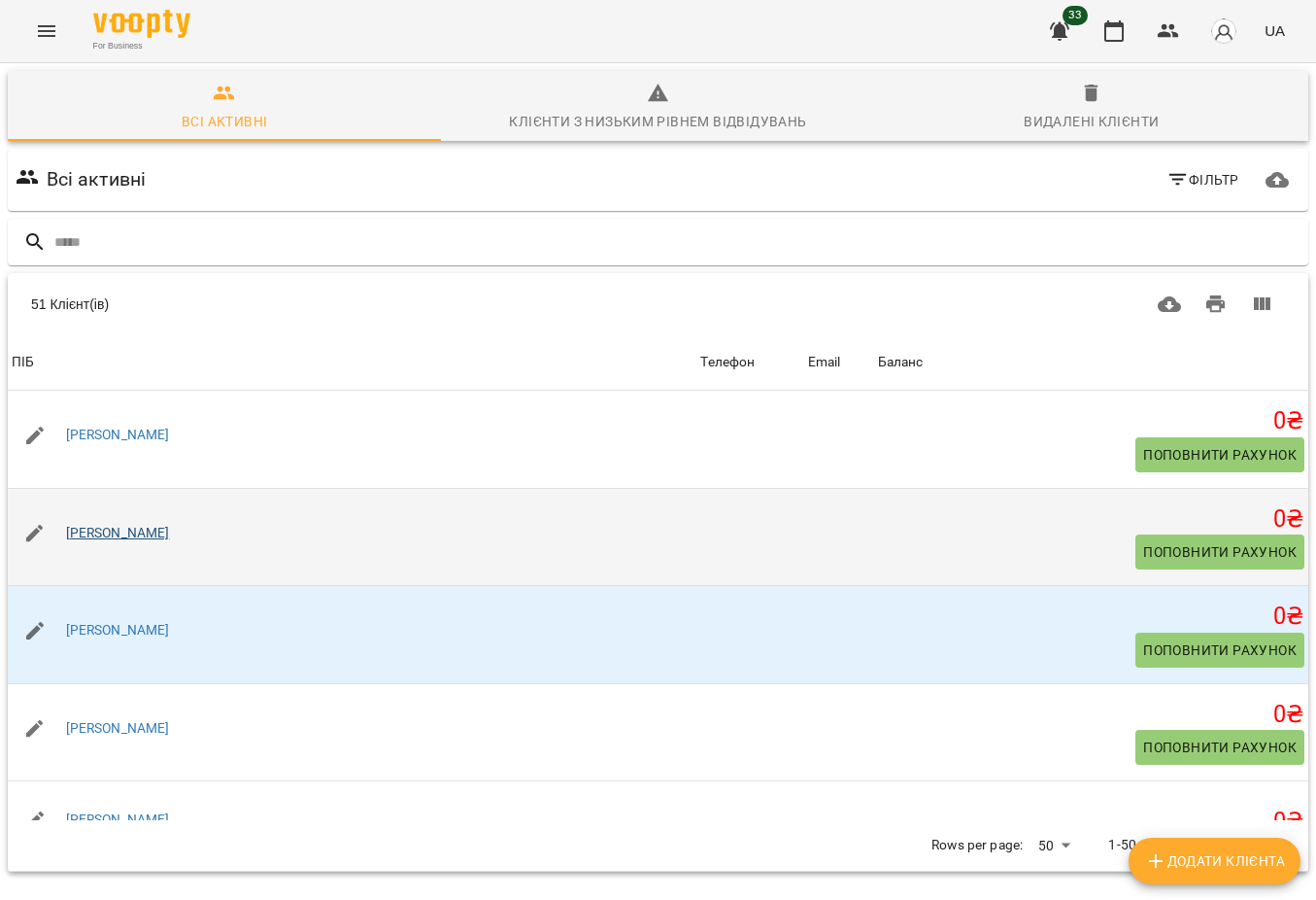
click at [139, 540] on link "[PERSON_NAME]" at bounding box center [118, 532] width 104 height 16
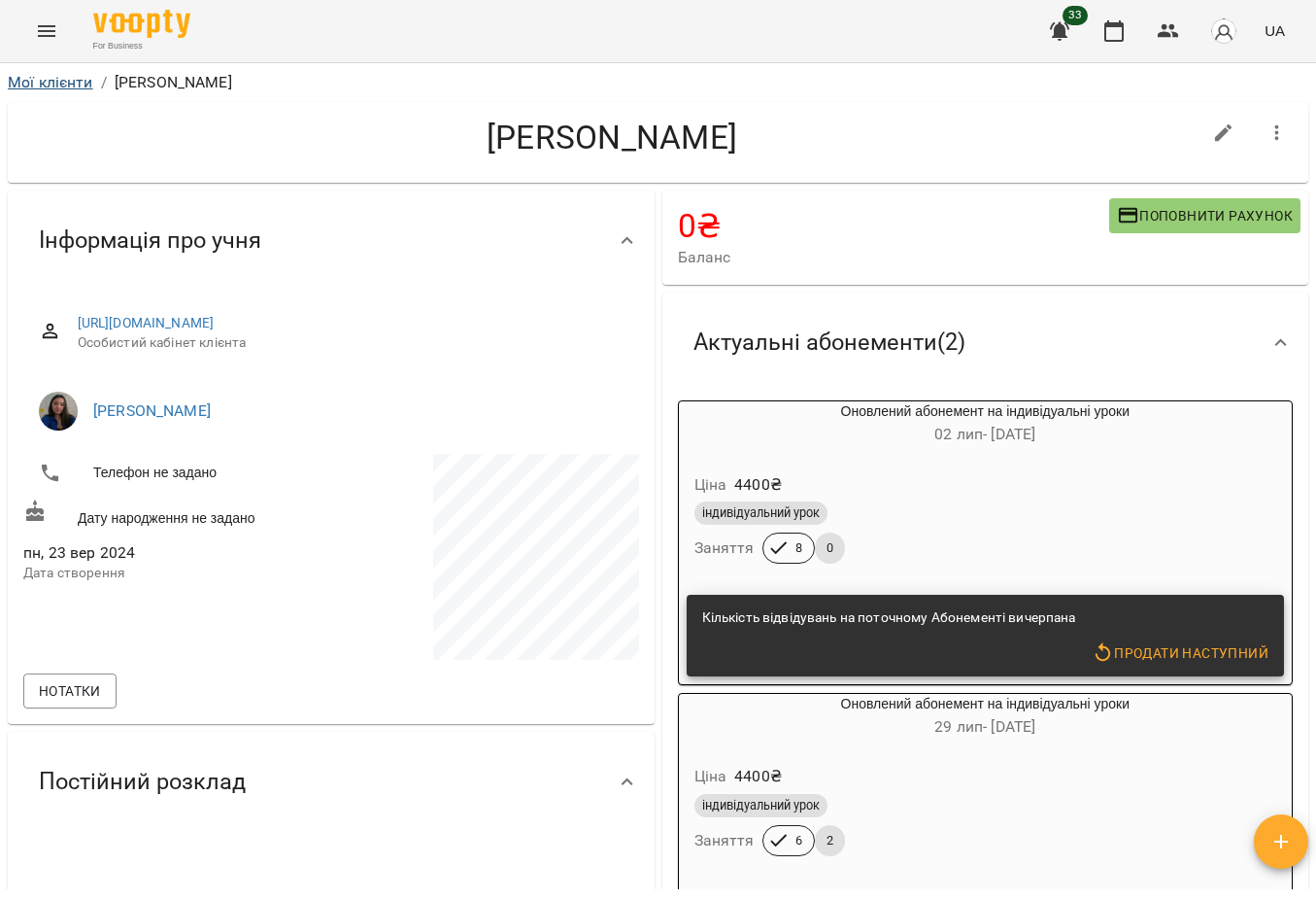
click at [61, 88] on link "Мої клієнти" at bounding box center [50, 82] width 86 height 19
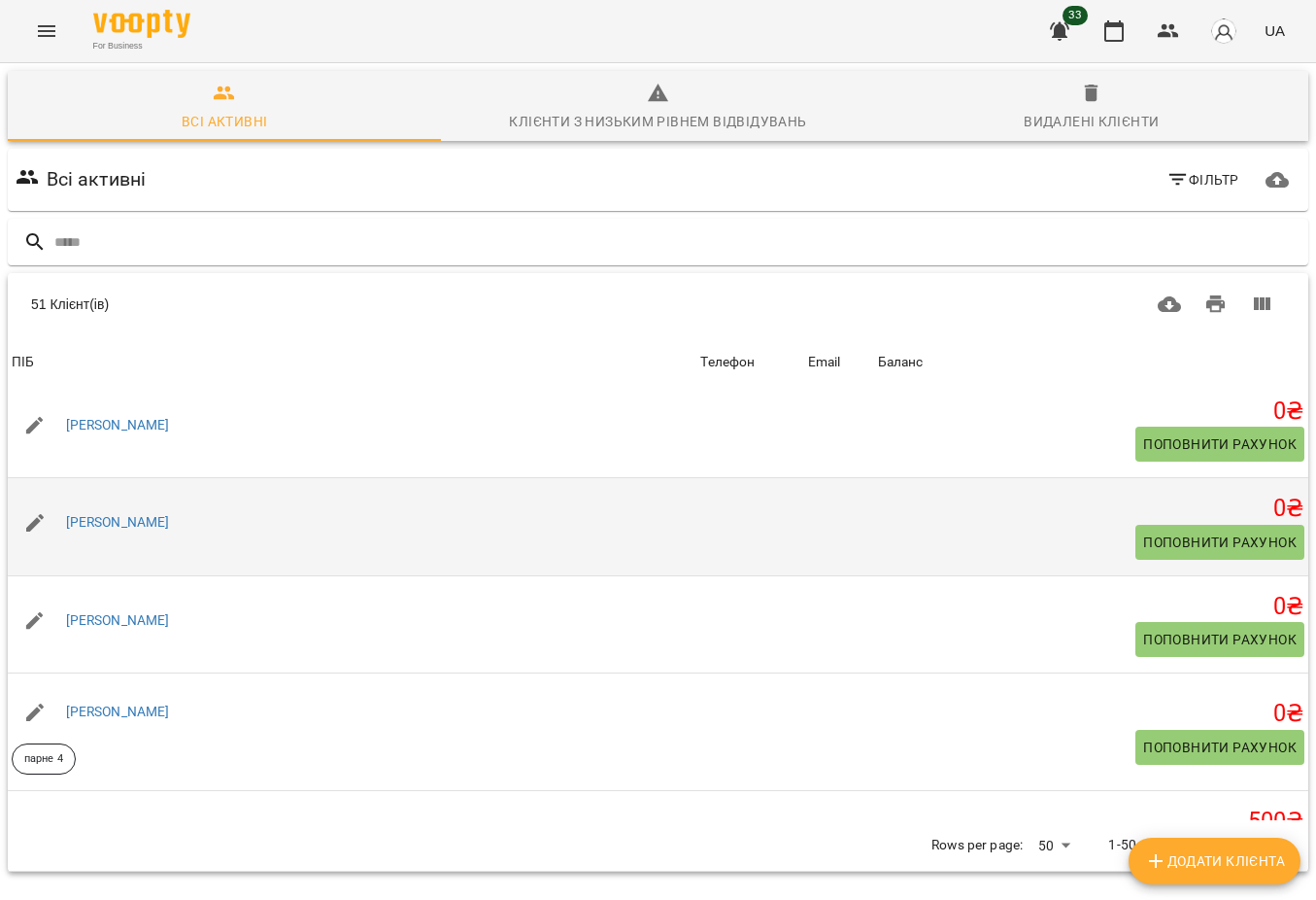
scroll to position [3489, 0]
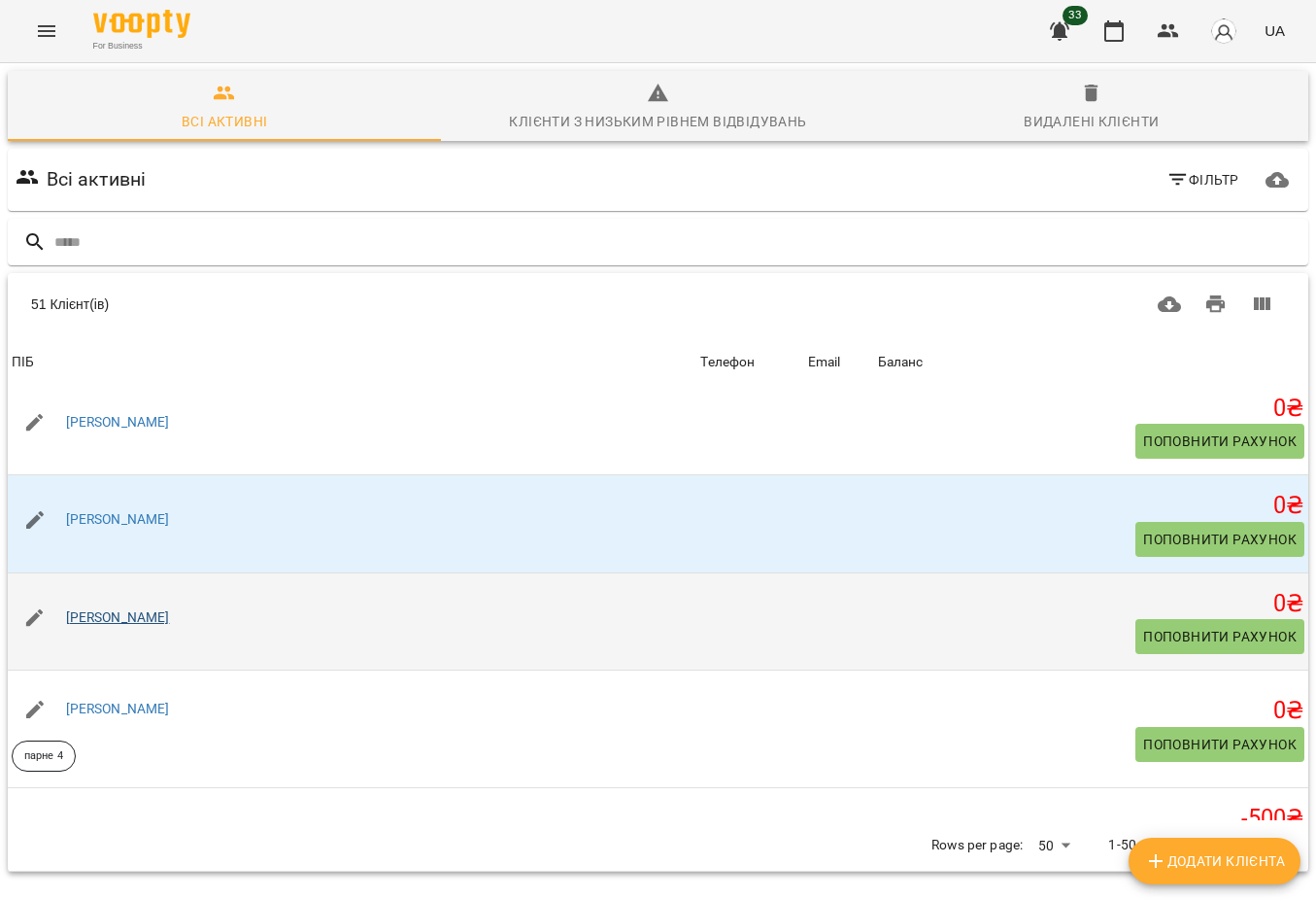
click at [147, 625] on link "[PERSON_NAME]" at bounding box center [118, 617] width 104 height 16
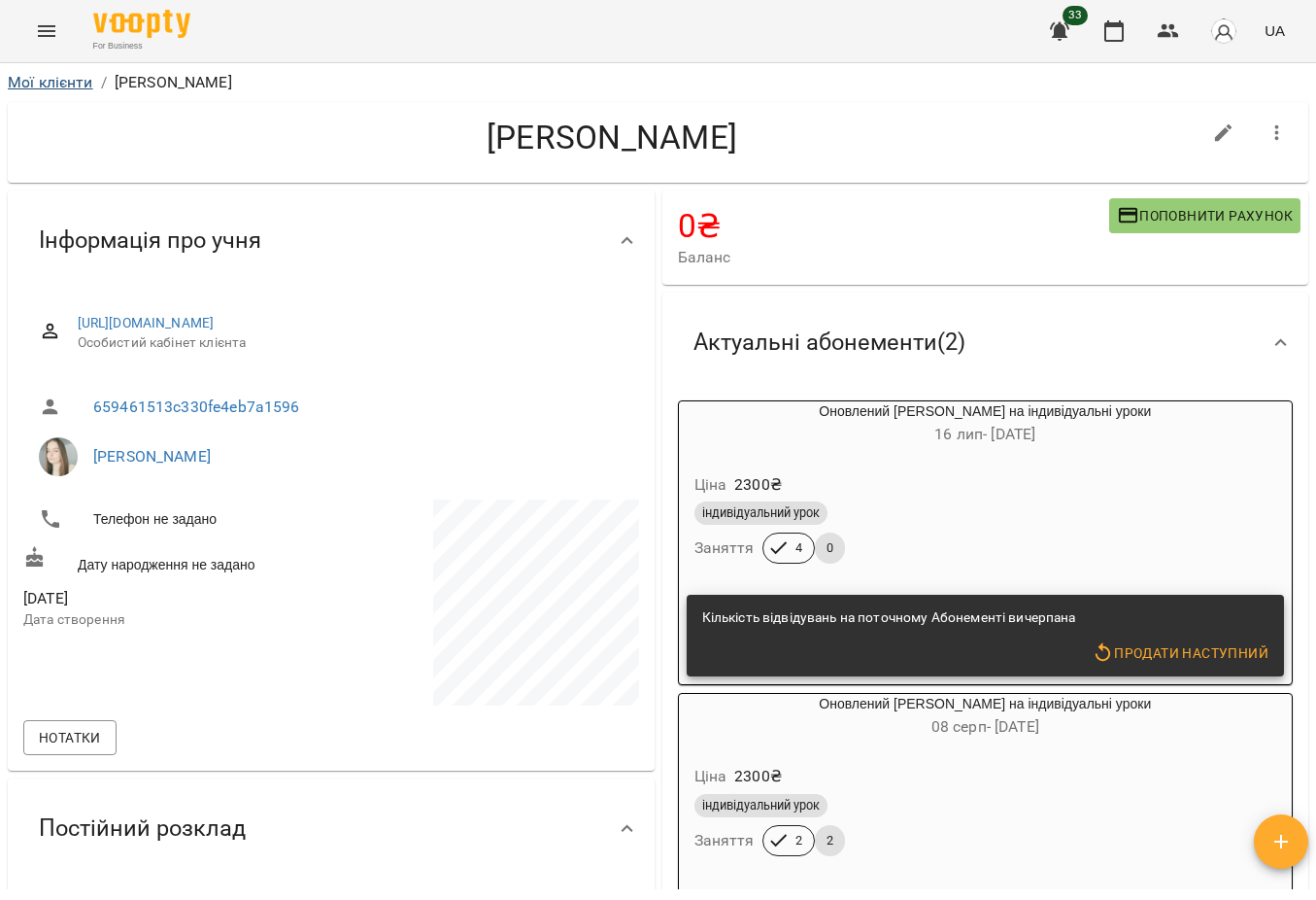
click at [69, 79] on link "Мої клієнти" at bounding box center [50, 82] width 86 height 19
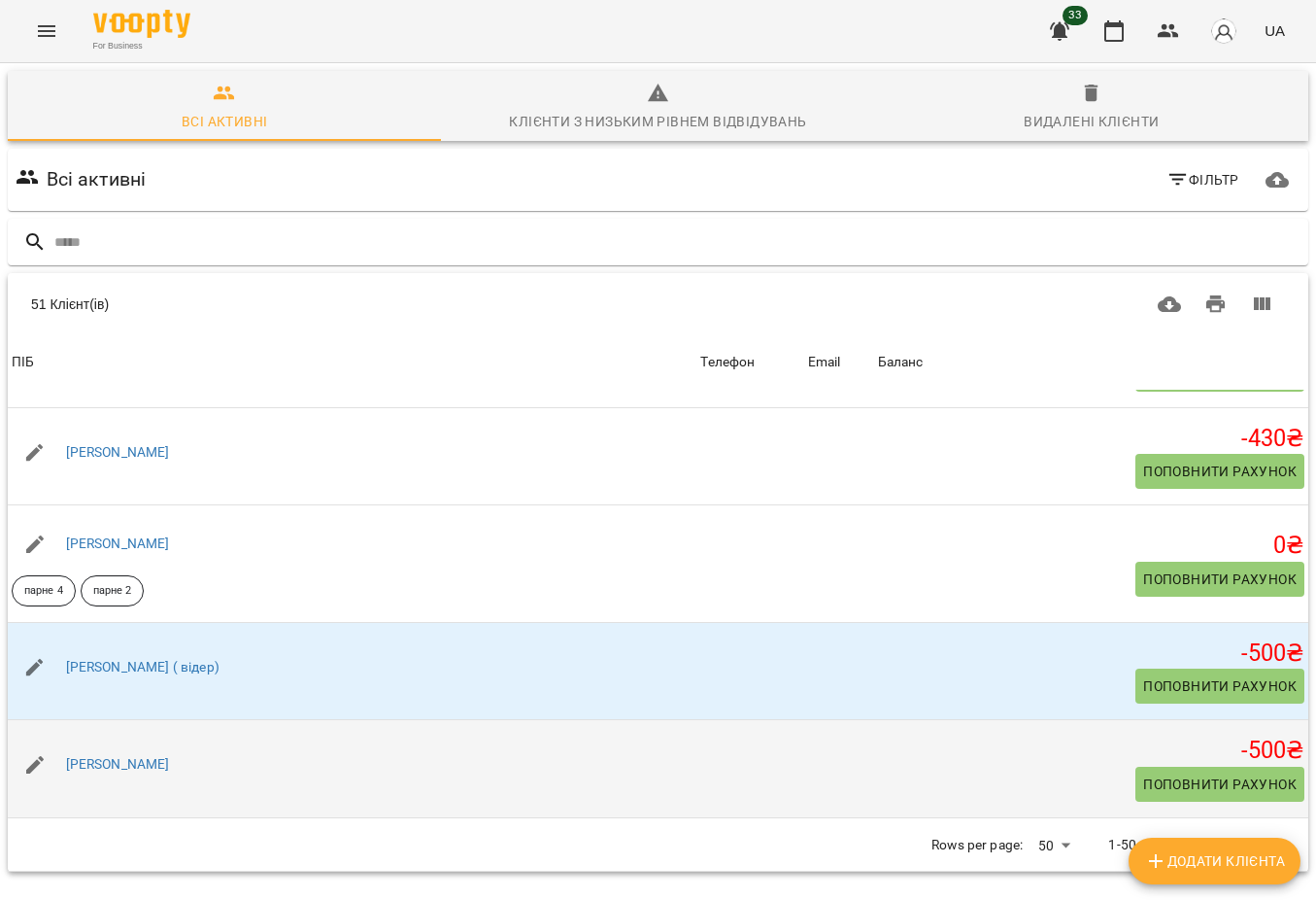
scroll to position [4252, 0]
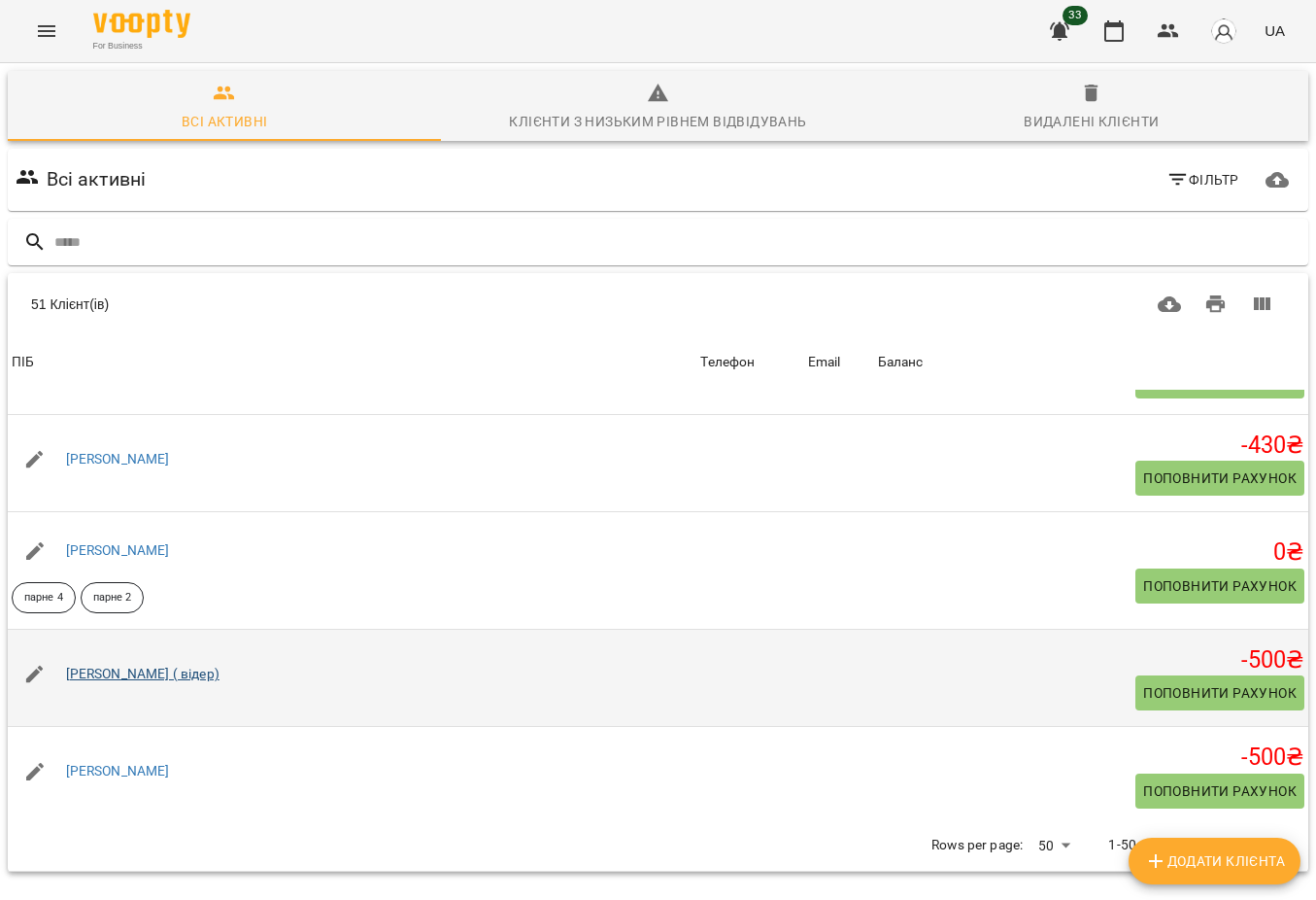
click at [138, 681] on link "[PERSON_NAME] ( відер)" at bounding box center [143, 674] width 153 height 16
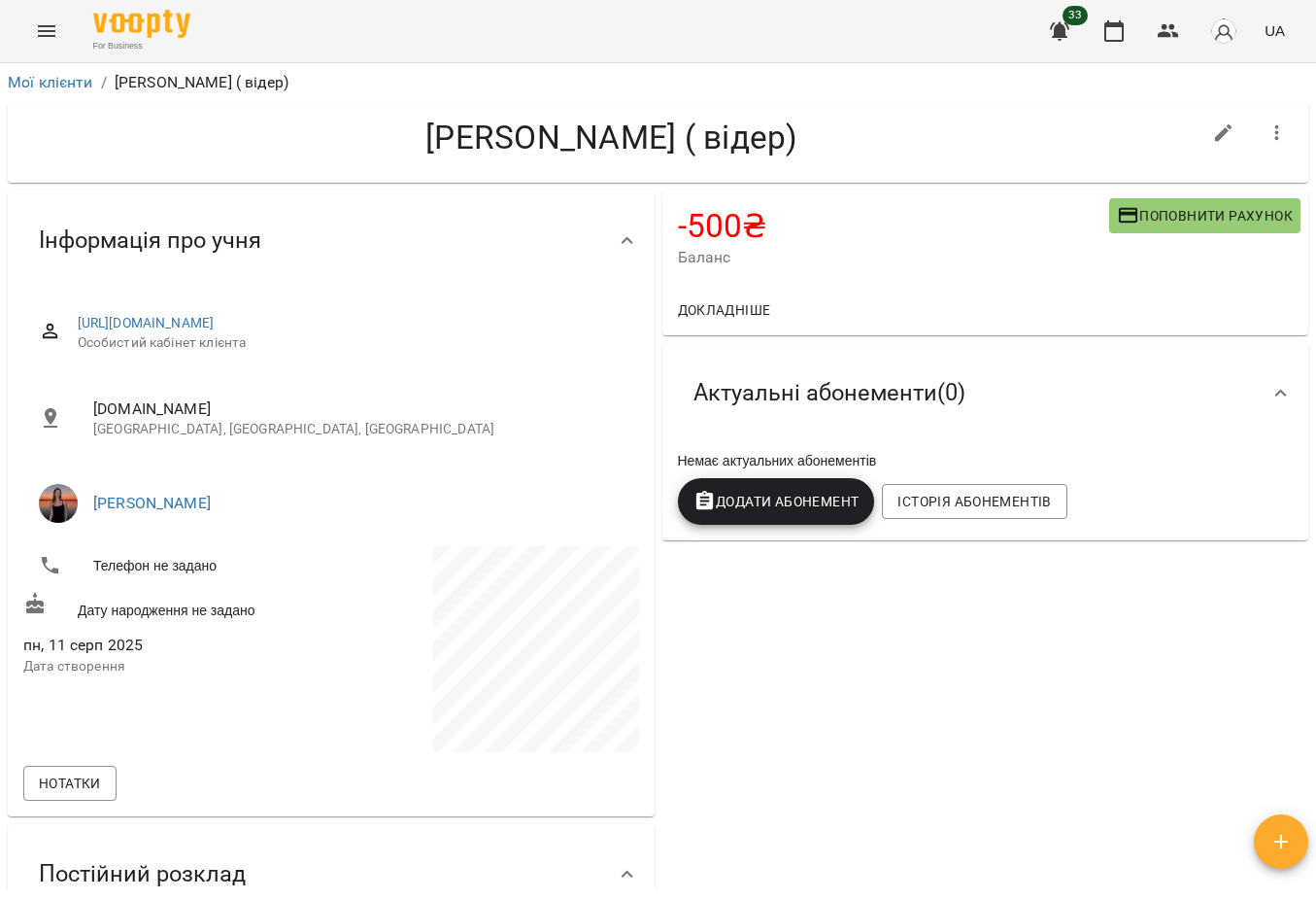
click at [1222, 131] on icon "button" at bounding box center [1225, 133] width 24 height 24
select select "**"
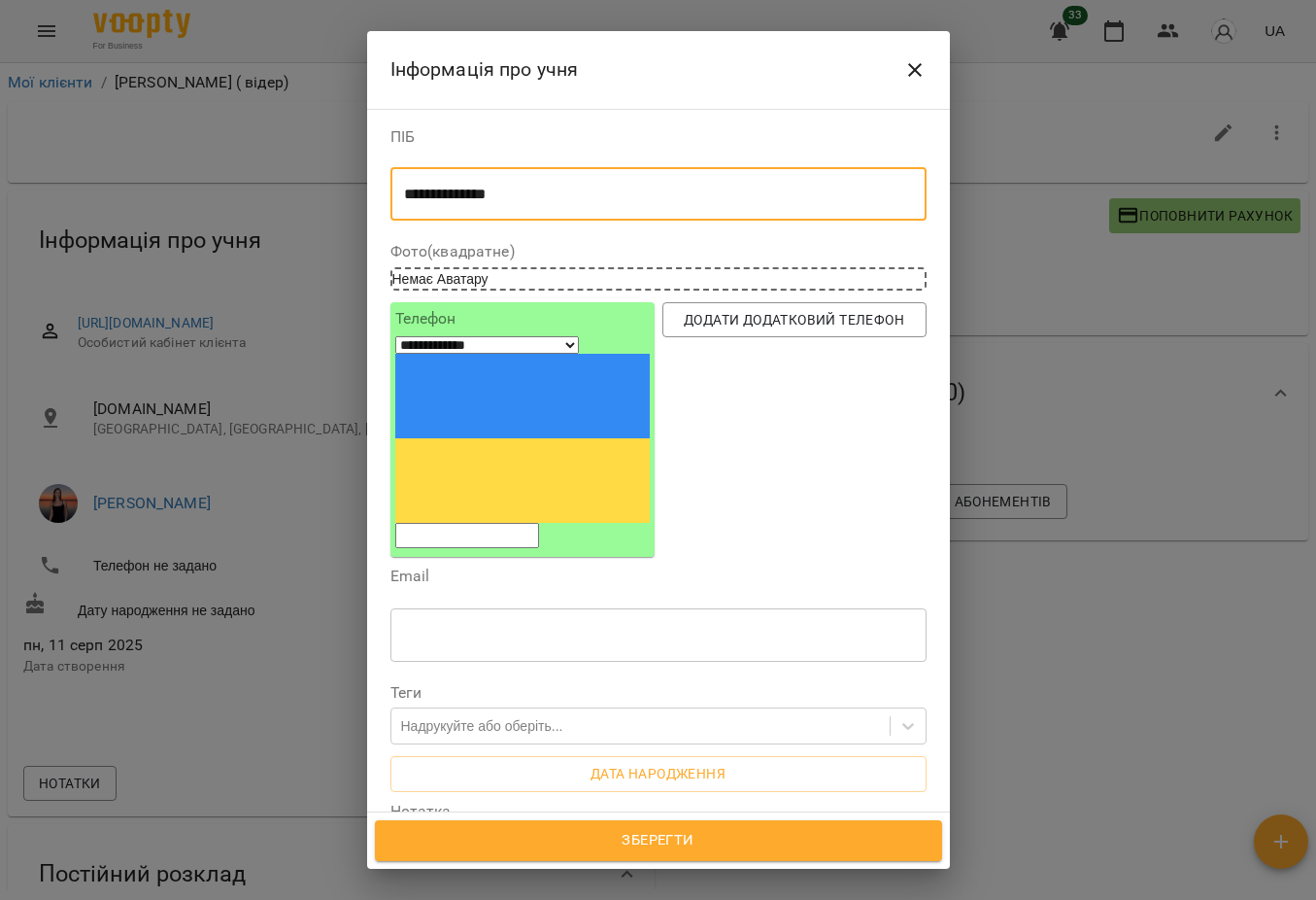
type textarea "**********"
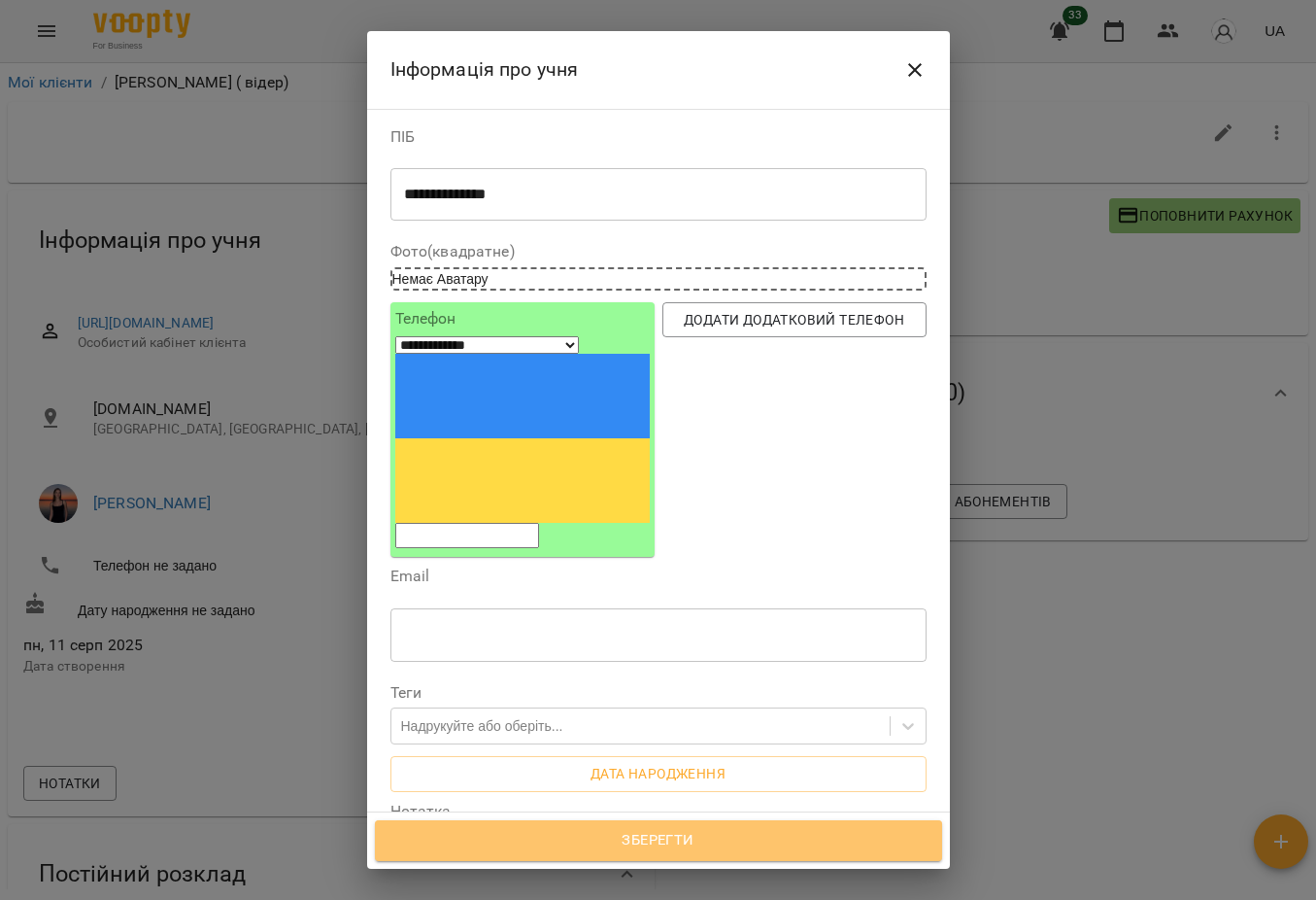
click at [674, 857] on button "Зберегти" at bounding box center [658, 840] width 568 height 40
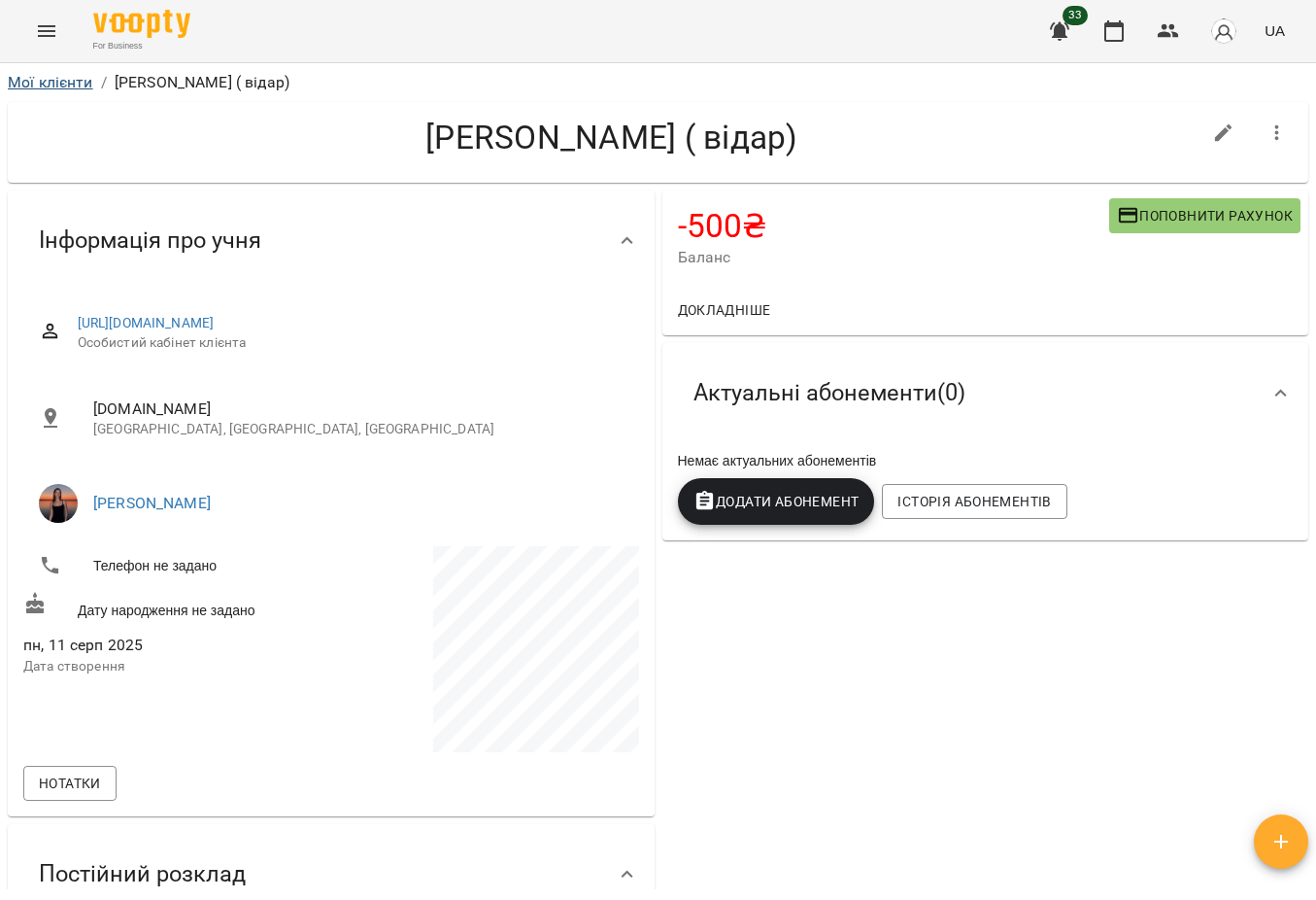
click at [44, 76] on link "Мої клієнти" at bounding box center [50, 82] width 86 height 19
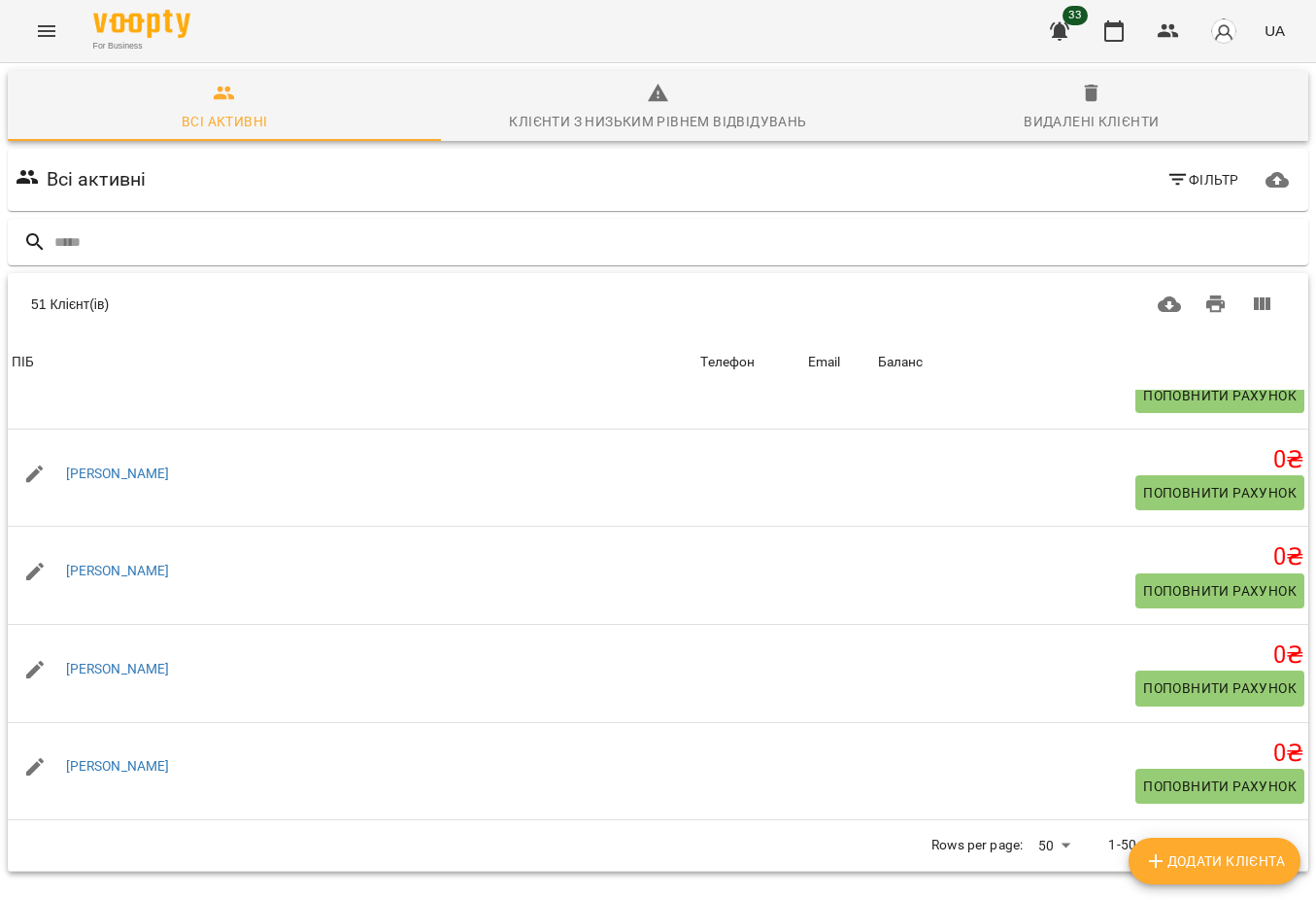
scroll to position [4670, 0]
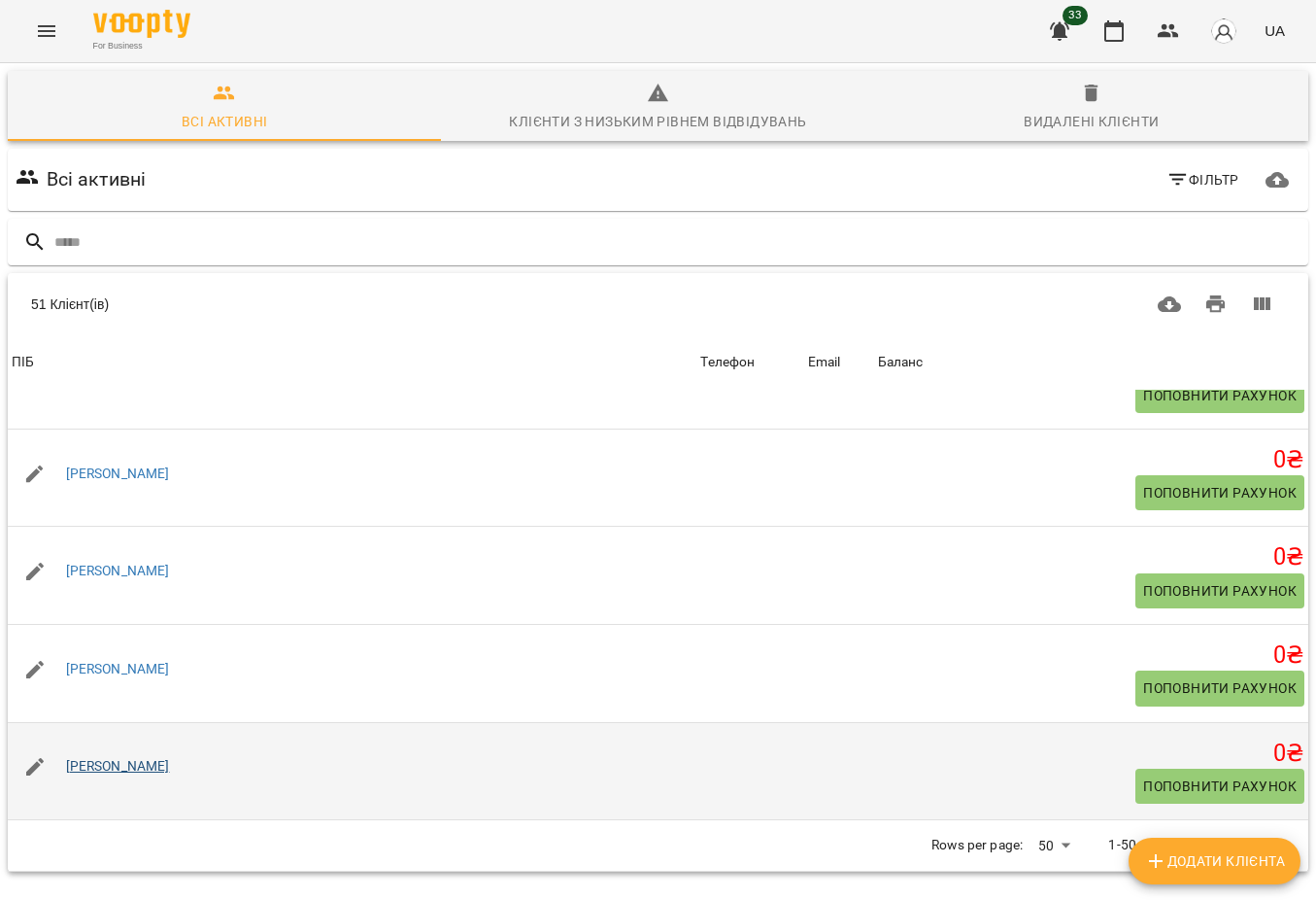
click at [115, 768] on link "[PERSON_NAME]" at bounding box center [118, 765] width 104 height 16
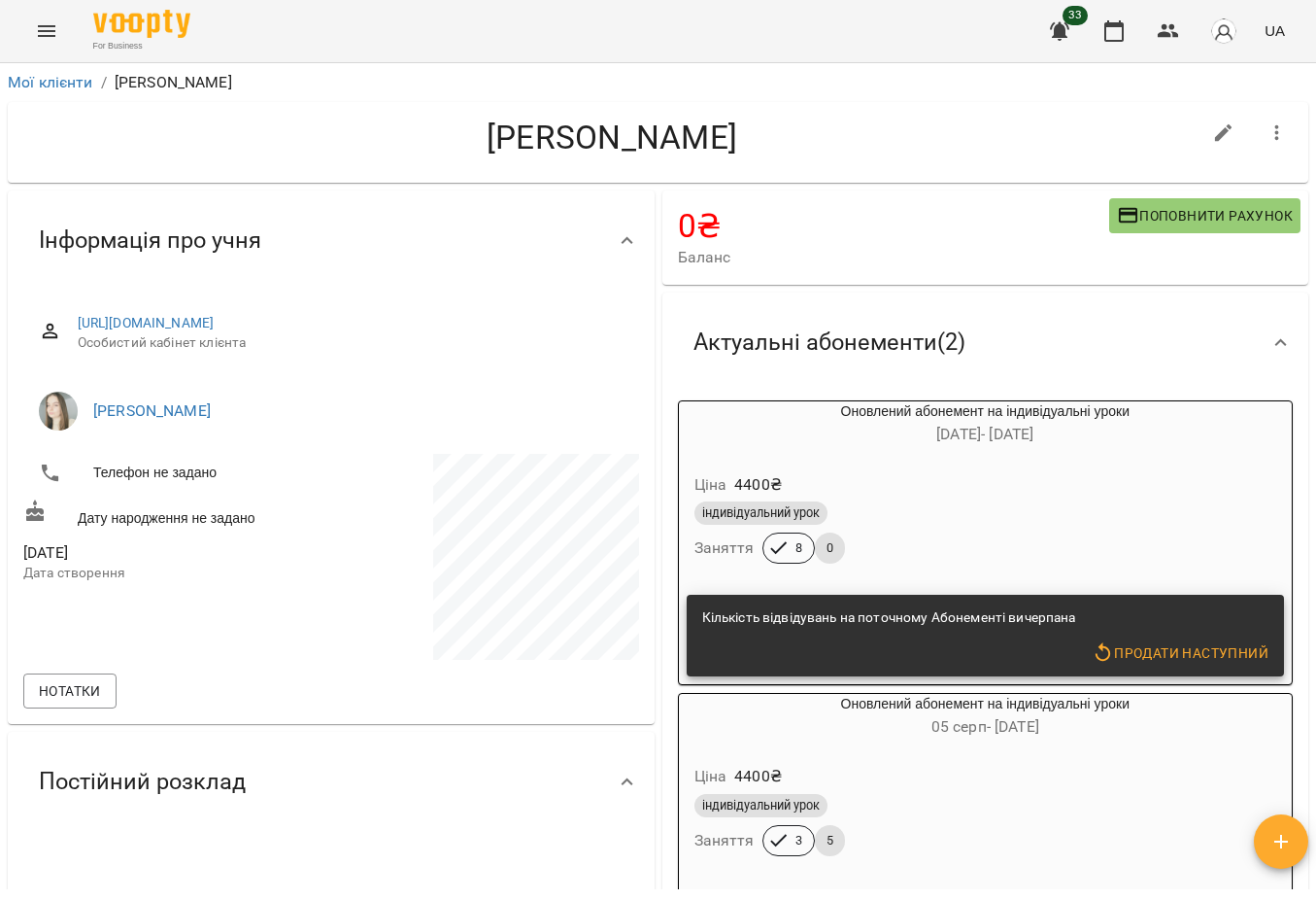
click at [56, 31] on icon "Menu" at bounding box center [47, 31] width 24 height 24
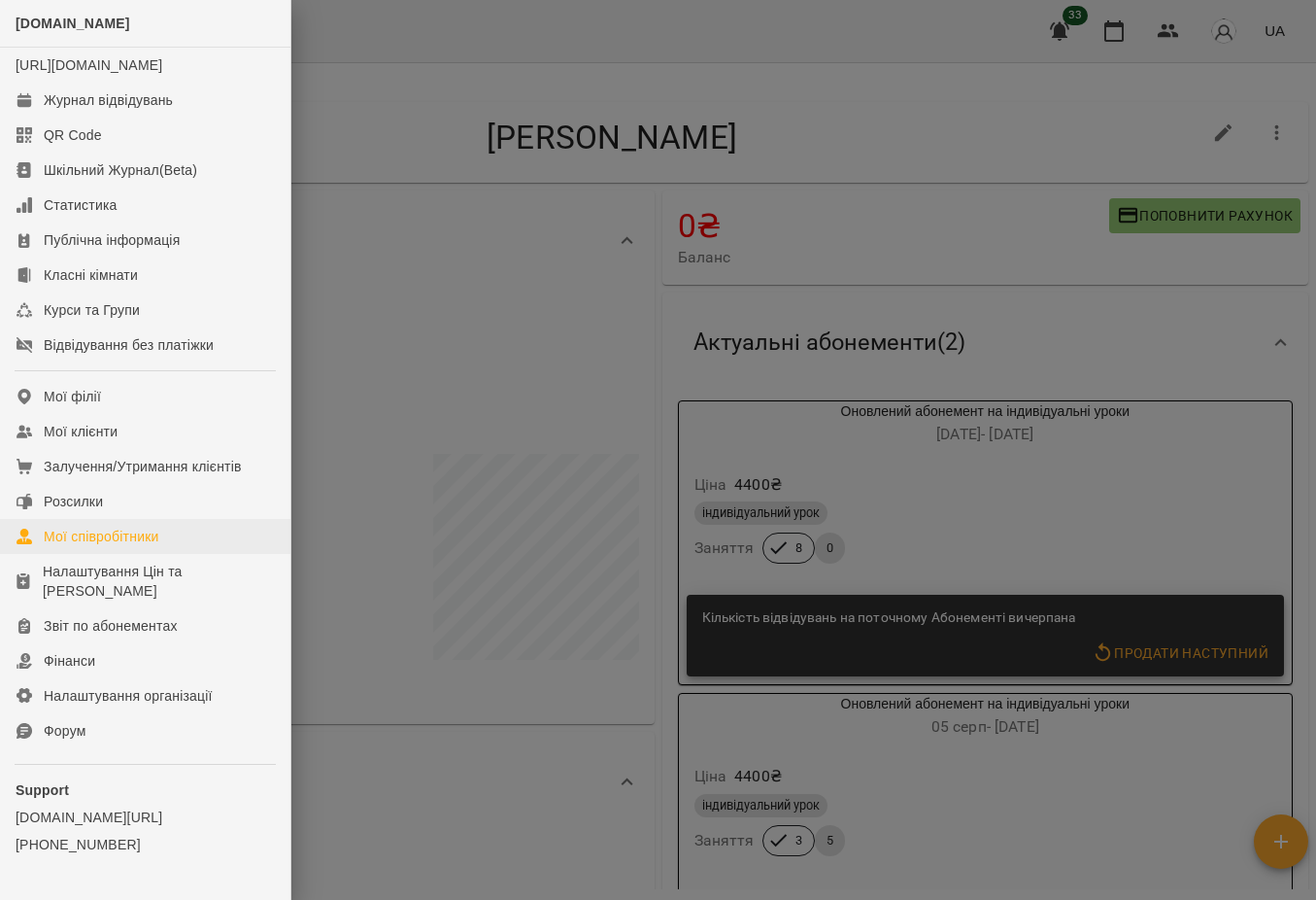
click at [170, 543] on link "Мої співробітники" at bounding box center [145, 536] width 290 height 35
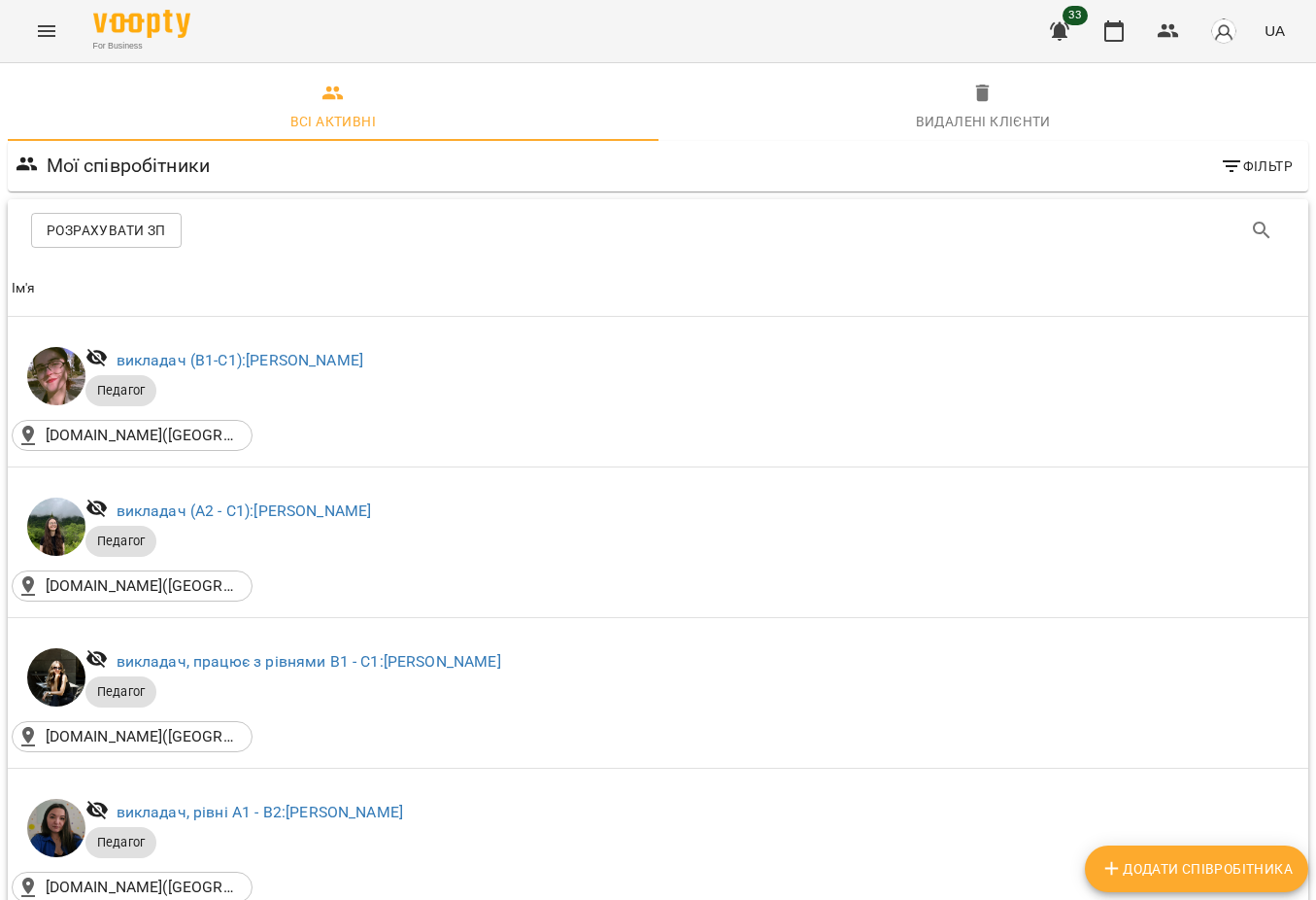
click at [150, 230] on span "Розрахувати ЗП" at bounding box center [105, 230] width 119 height 24
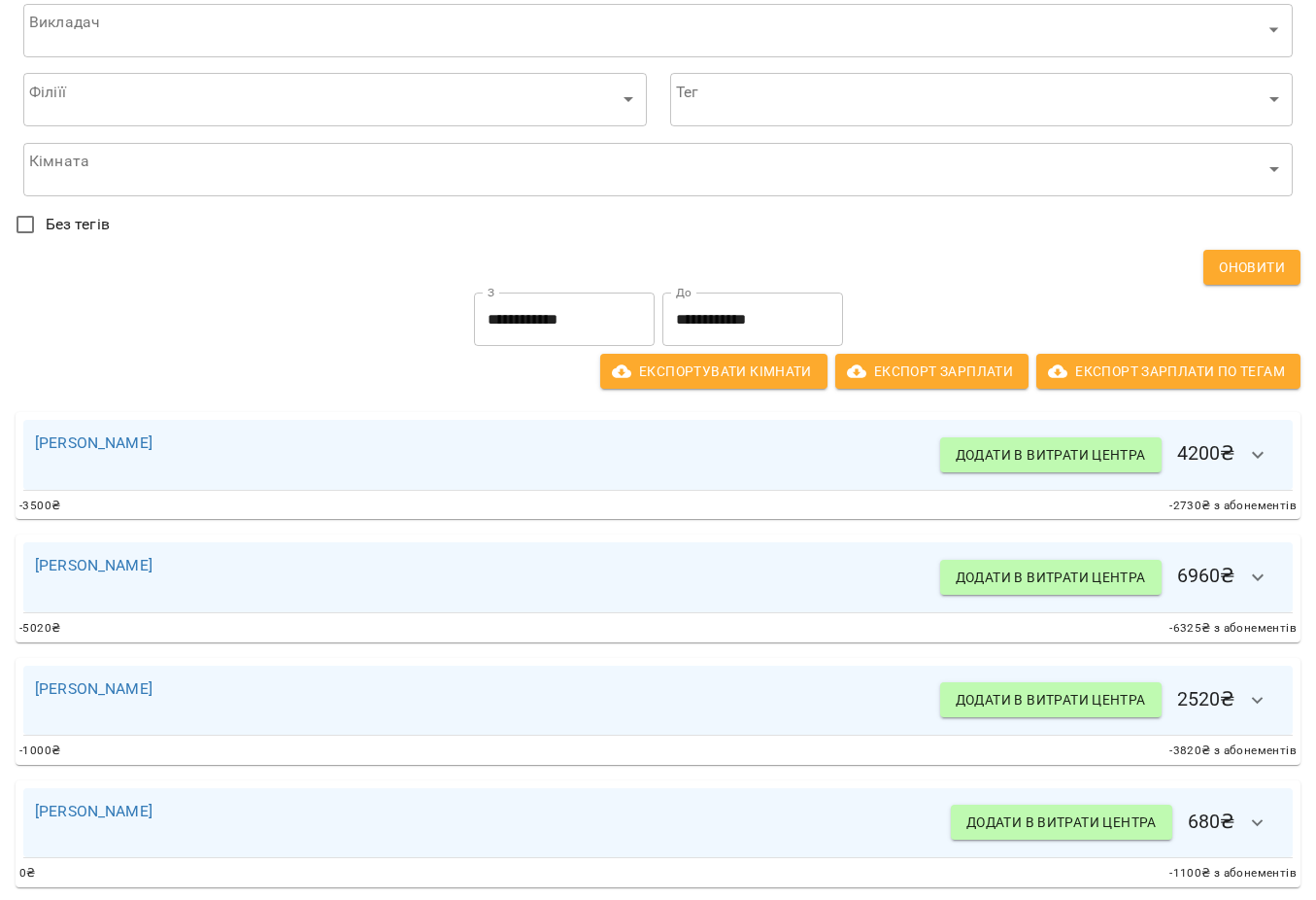
scroll to position [82, 0]
